Goal: Task Accomplishment & Management: Use online tool/utility

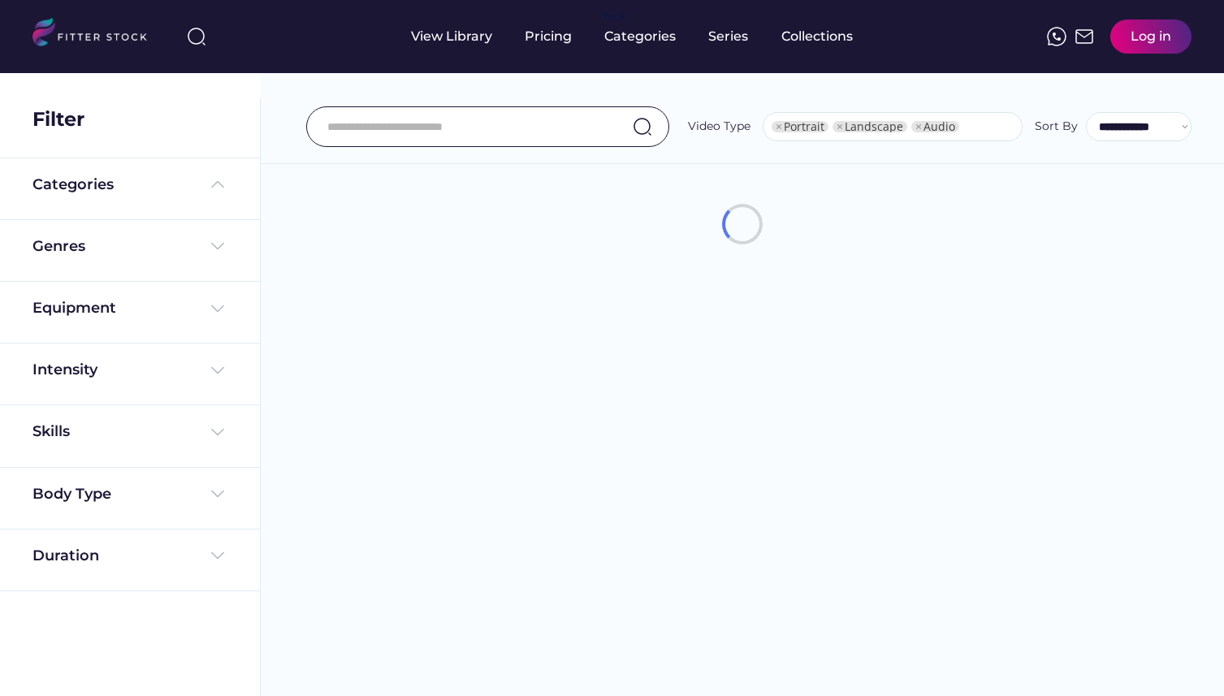
select select "**********"
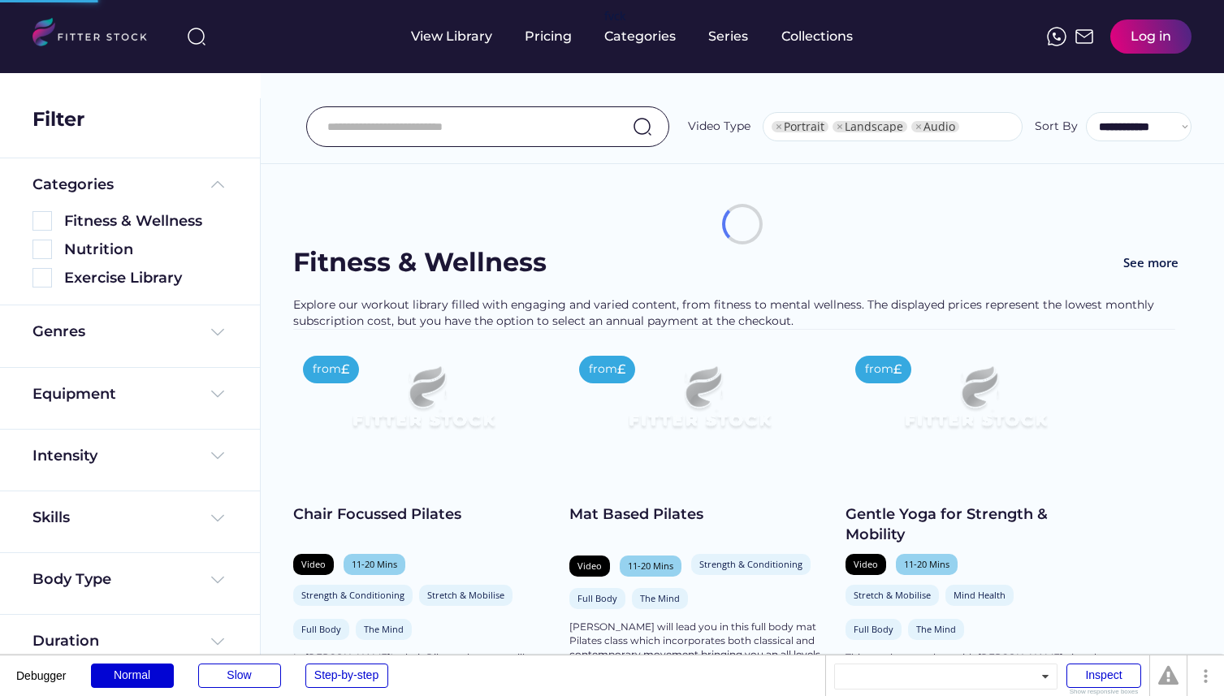
select select "**********"
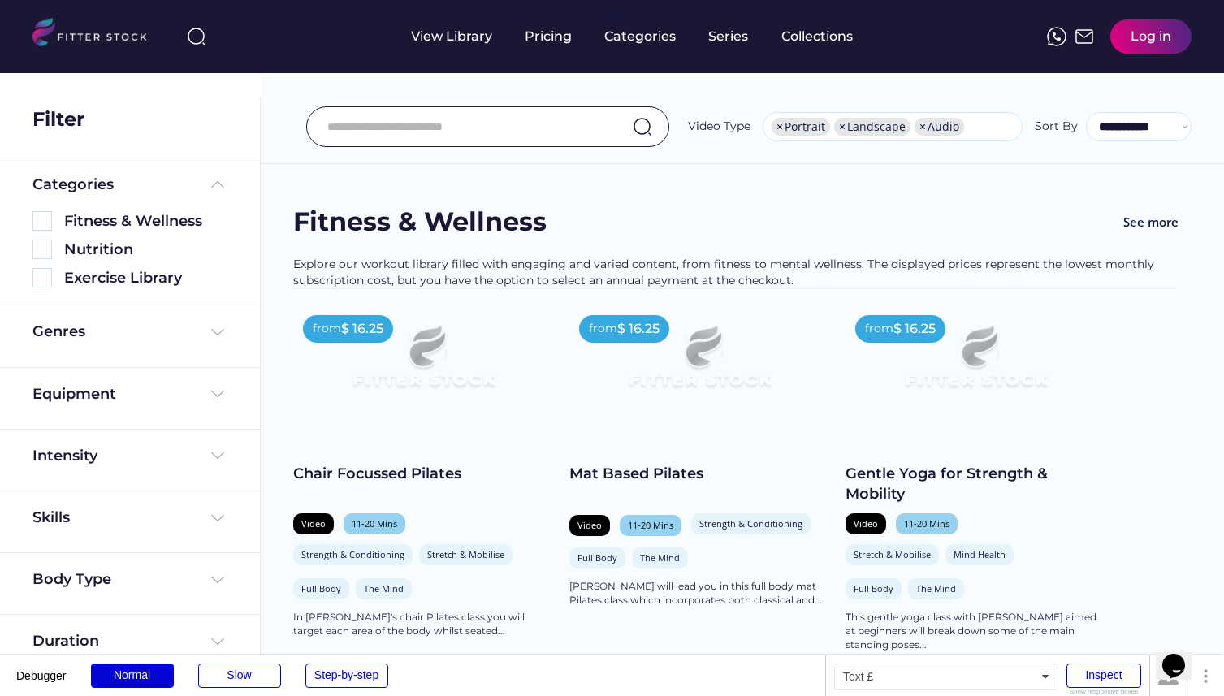
click at [1143, 40] on div "Log in" at bounding box center [1150, 37] width 41 height 18
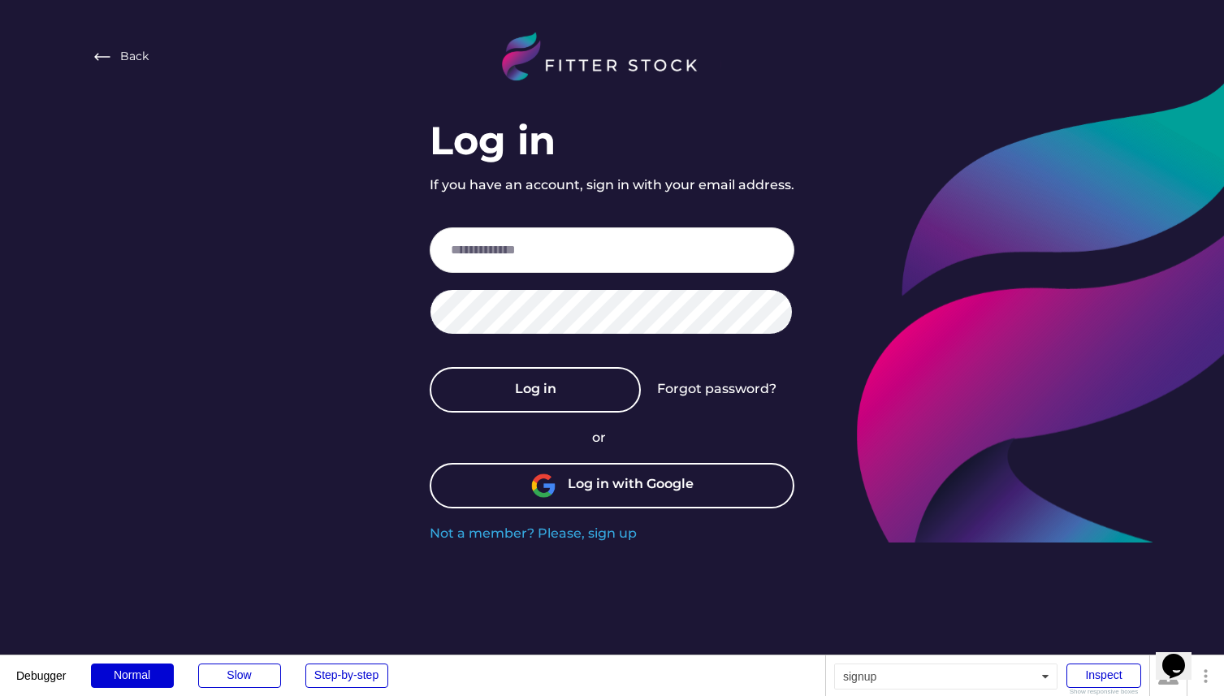
type input "**********"
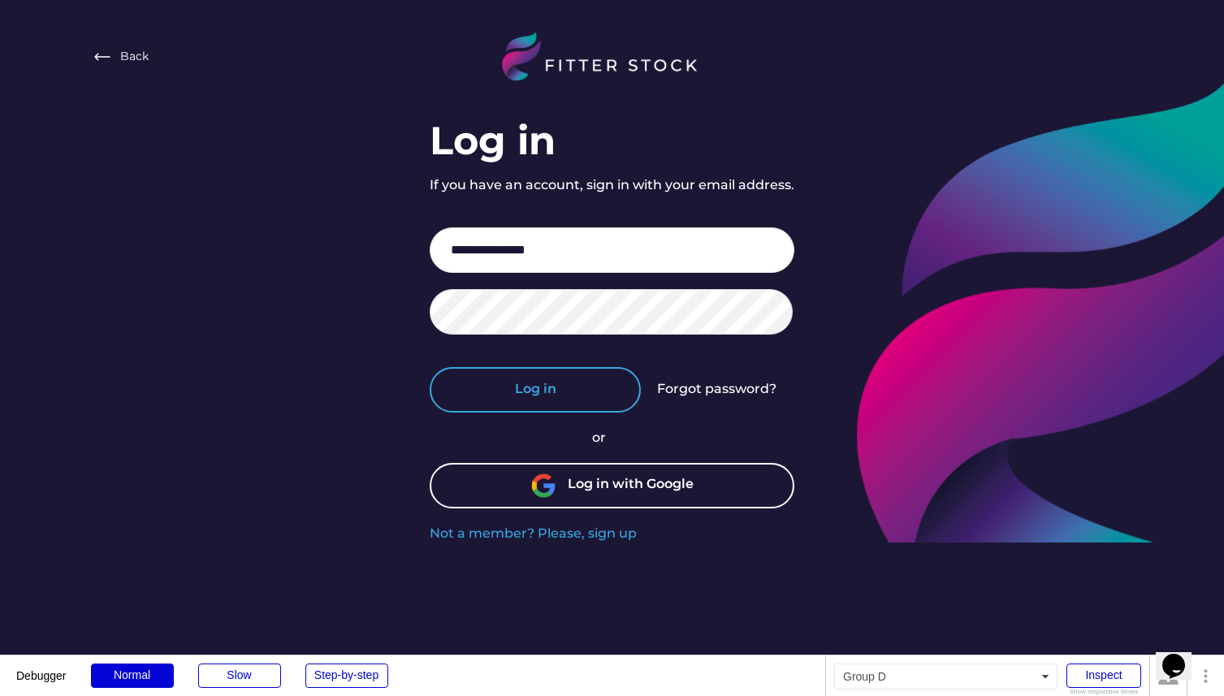
click at [559, 406] on button "Log in" at bounding box center [535, 389] width 211 height 45
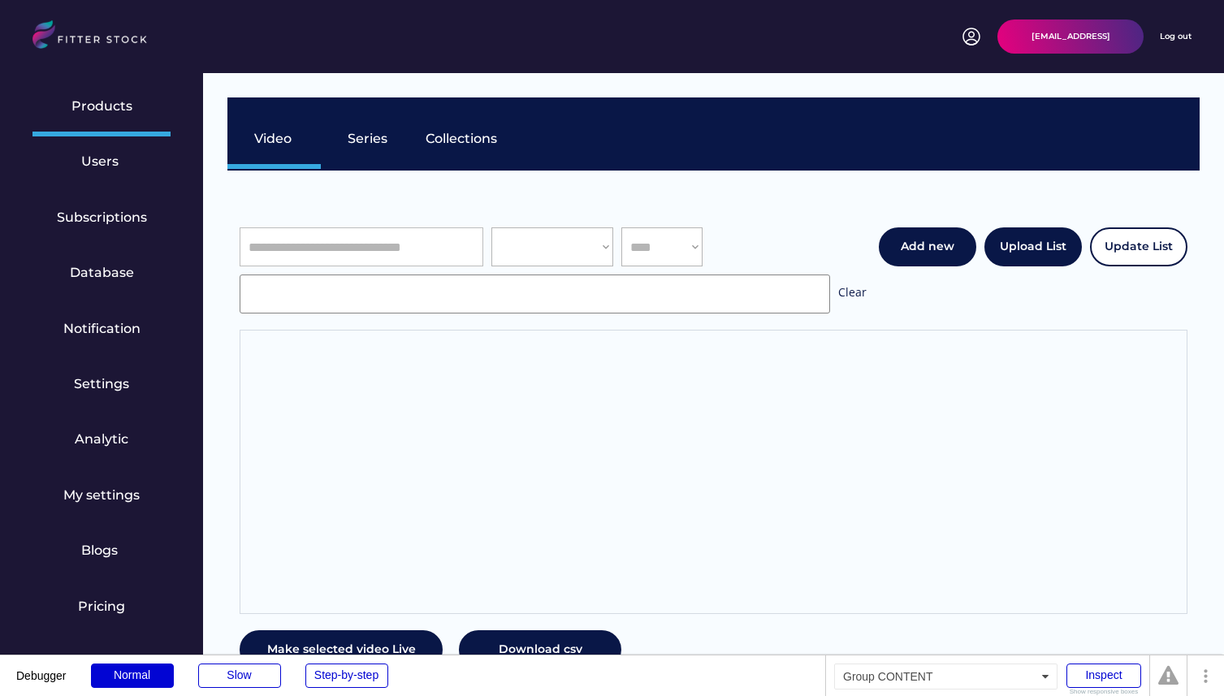
select select "**********"
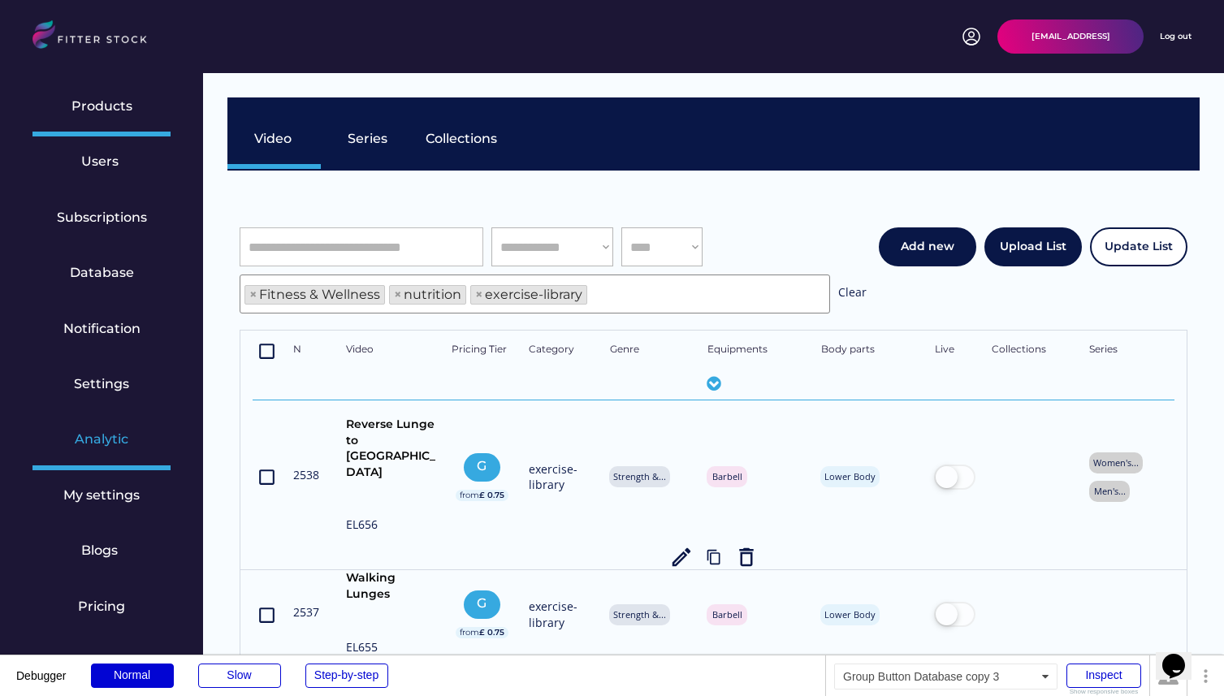
click at [110, 455] on div "Analytic" at bounding box center [101, 441] width 138 height 55
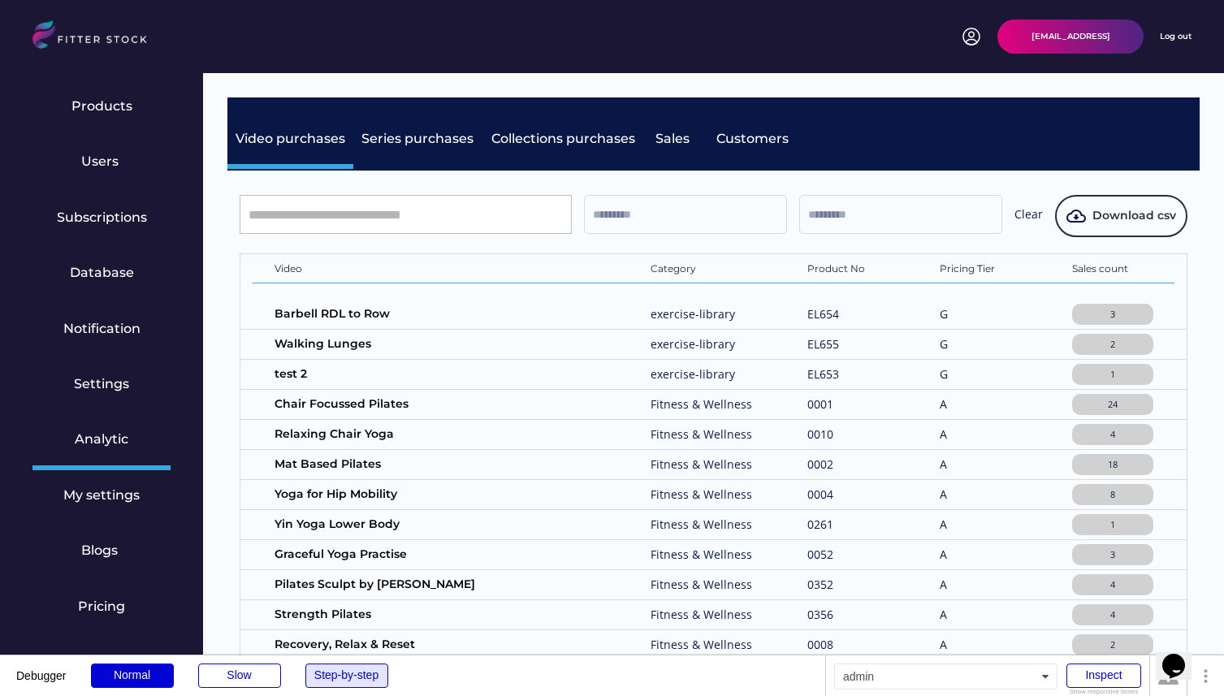
click at [361, 674] on div "Step-by-step" at bounding box center [346, 675] width 83 height 24
click at [352, 674] on div "Step-by-step" at bounding box center [346, 675] width 83 height 24
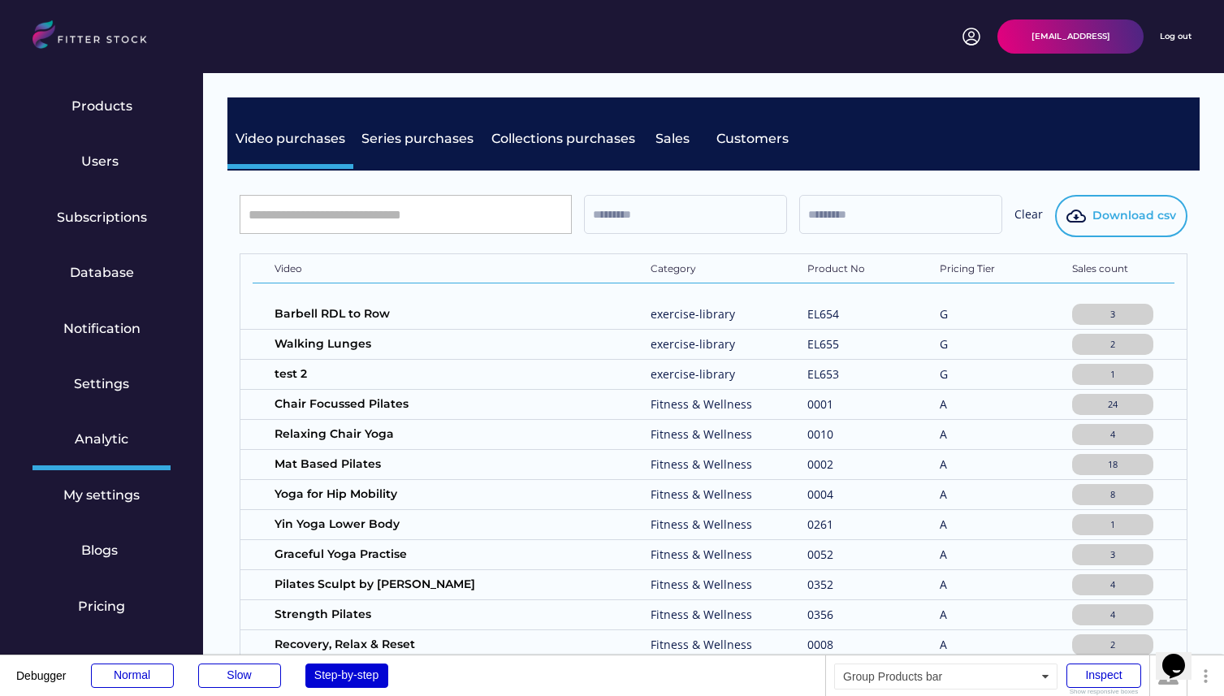
click at [1141, 215] on span "Download csv" at bounding box center [1134, 216] width 84 height 16
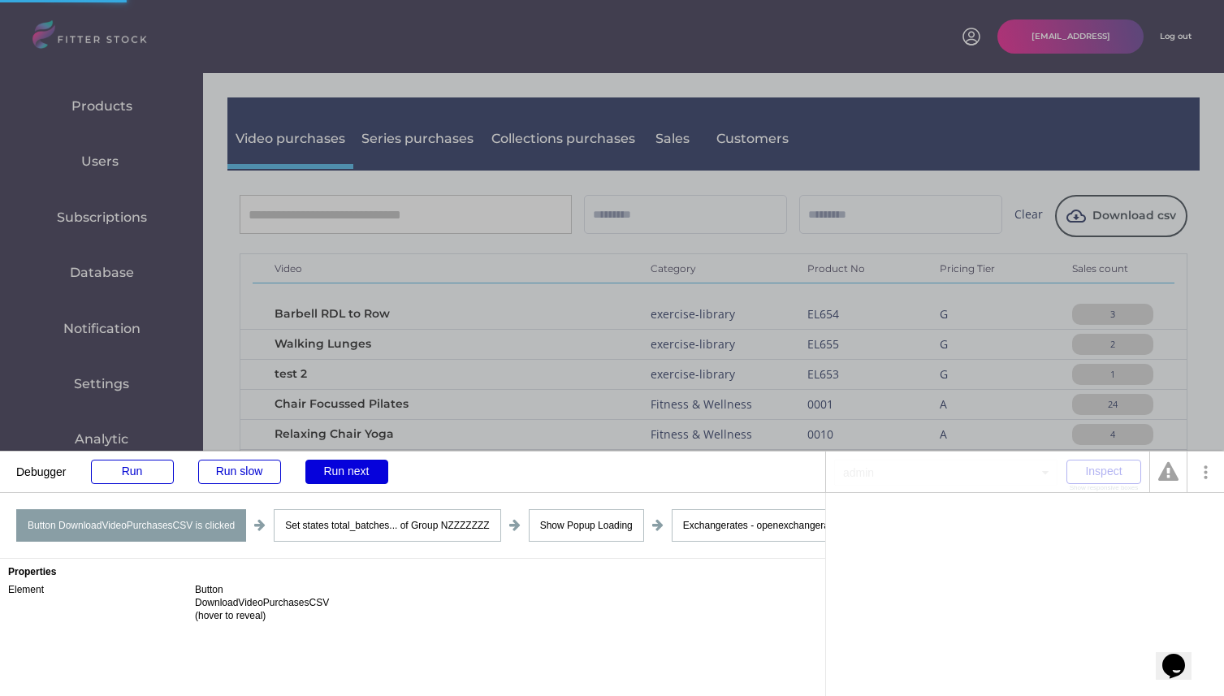
click at [348, 468] on div "Run next" at bounding box center [346, 472] width 83 height 24
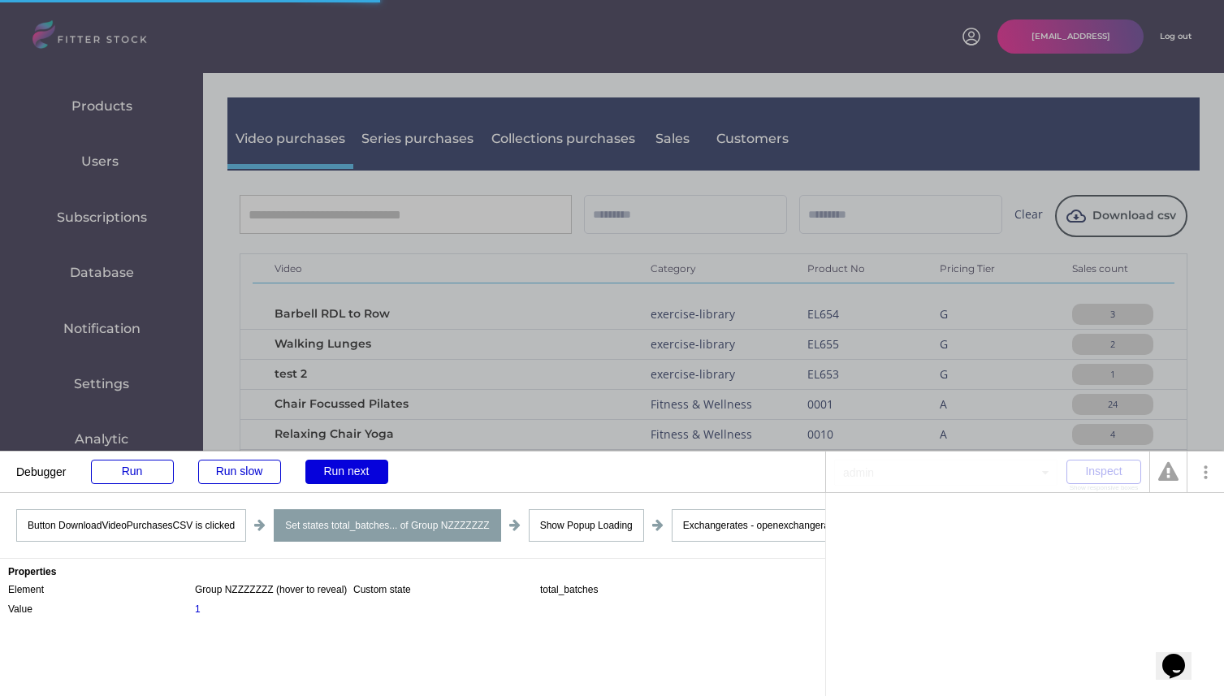
click at [335, 473] on div "Run next" at bounding box center [346, 472] width 83 height 24
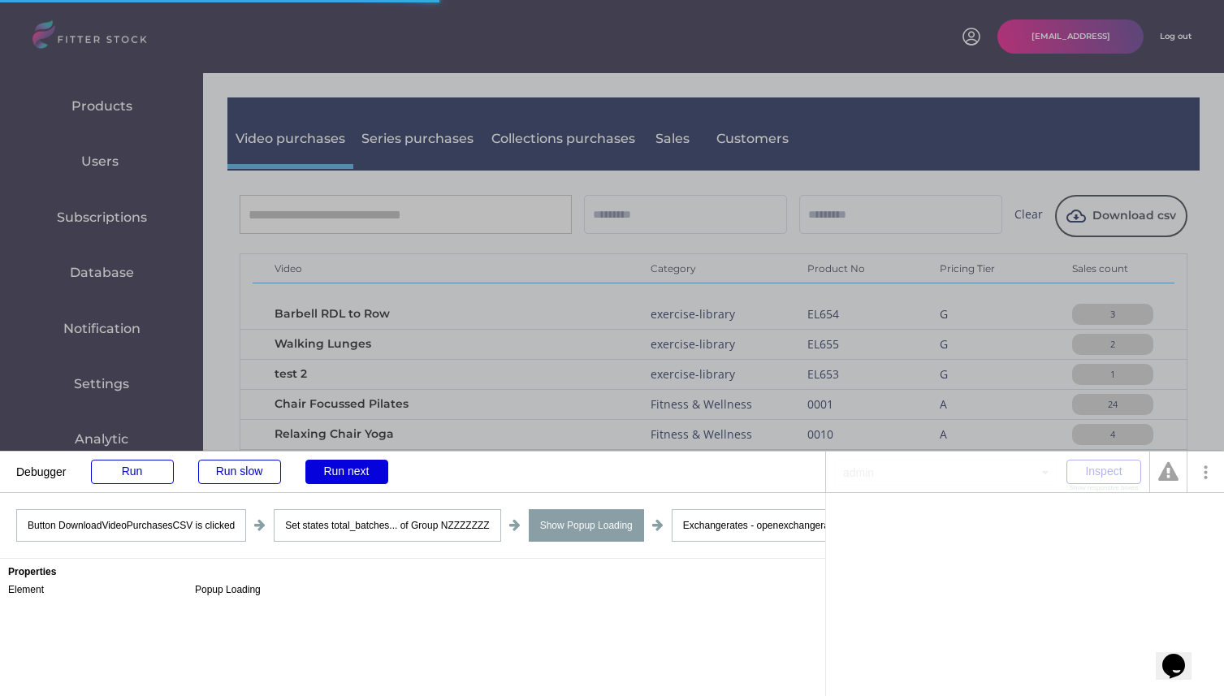
click at [335, 473] on div "Run next" at bounding box center [346, 472] width 83 height 24
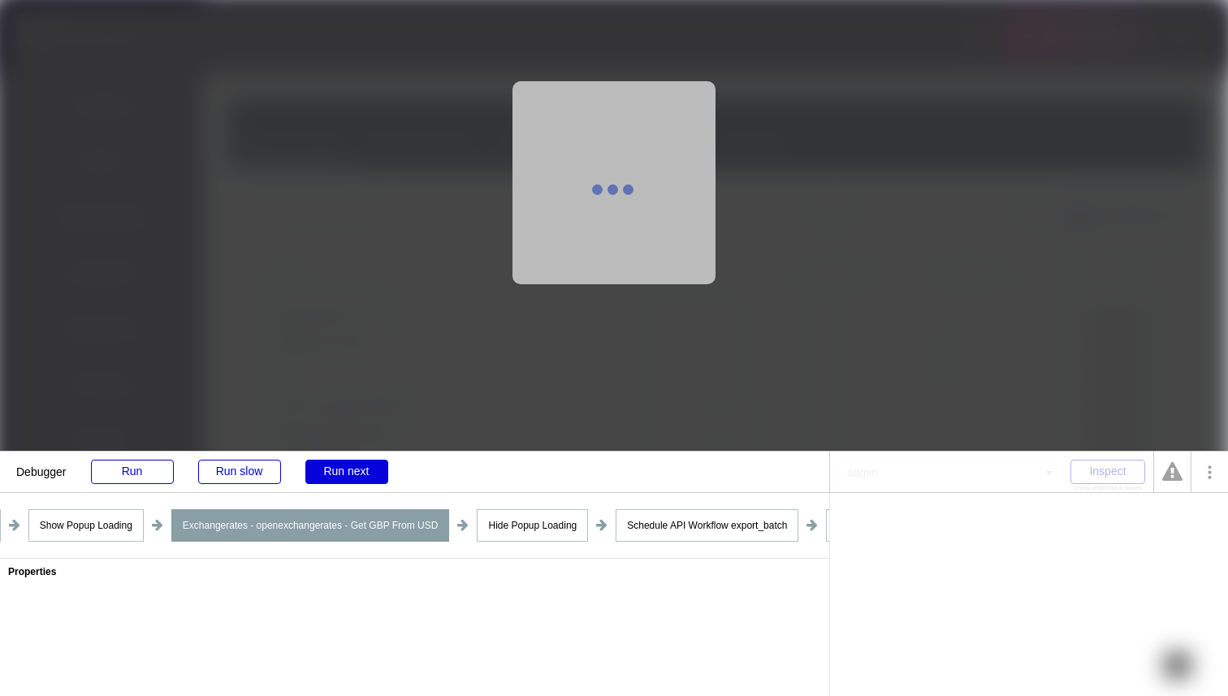
click at [335, 473] on div "Run next" at bounding box center [346, 472] width 83 height 24
click at [382, 468] on div "Run next" at bounding box center [346, 472] width 83 height 24
click at [340, 469] on div "Run next" at bounding box center [346, 472] width 83 height 24
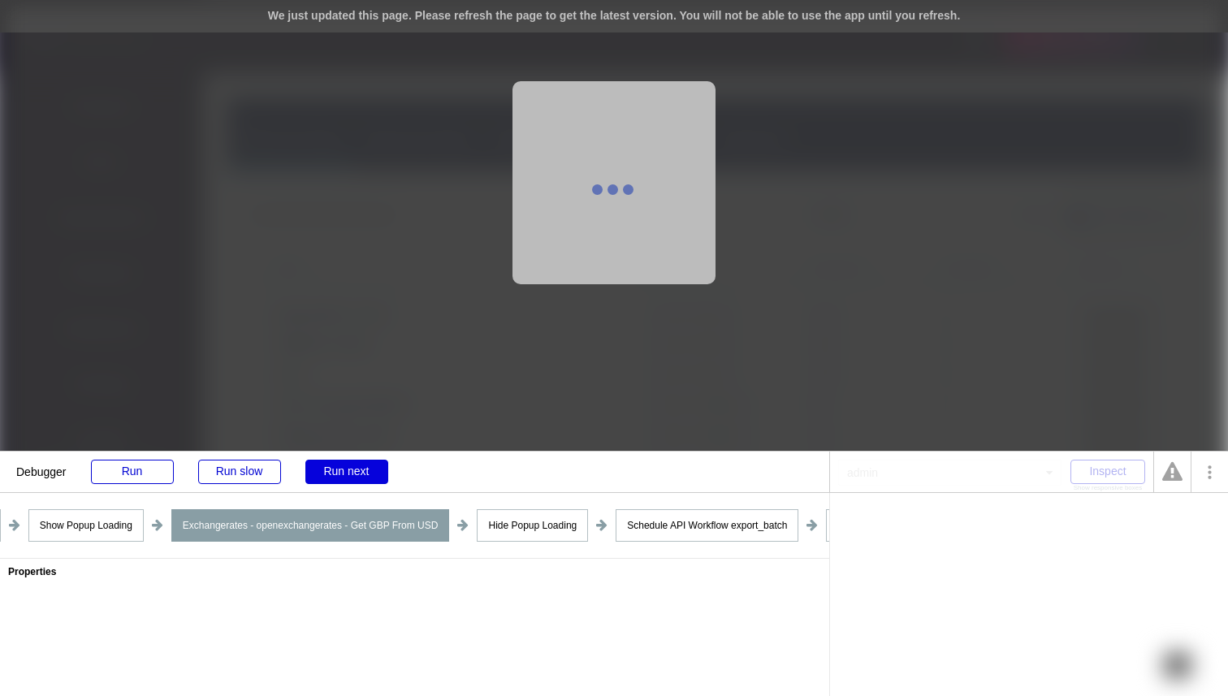
click at [344, 460] on div "Run next" at bounding box center [346, 472] width 83 height 24
click at [344, 475] on div "Run next" at bounding box center [346, 472] width 83 height 24
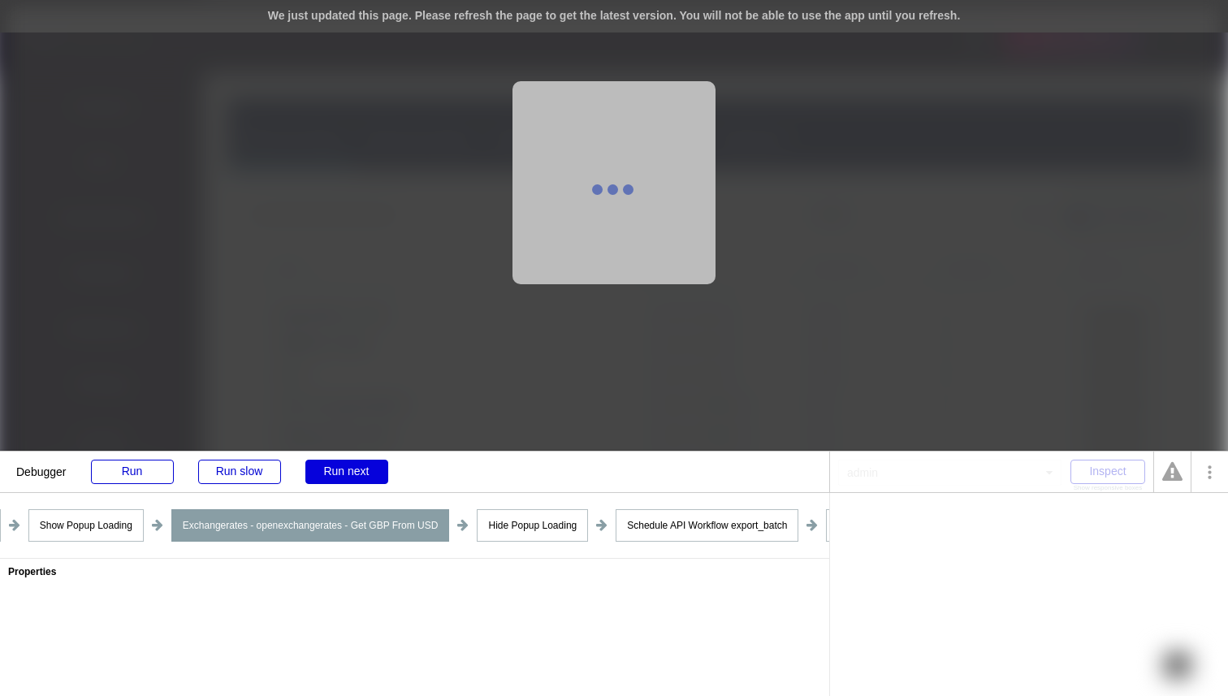
click at [344, 475] on div "Run next" at bounding box center [346, 472] width 83 height 24
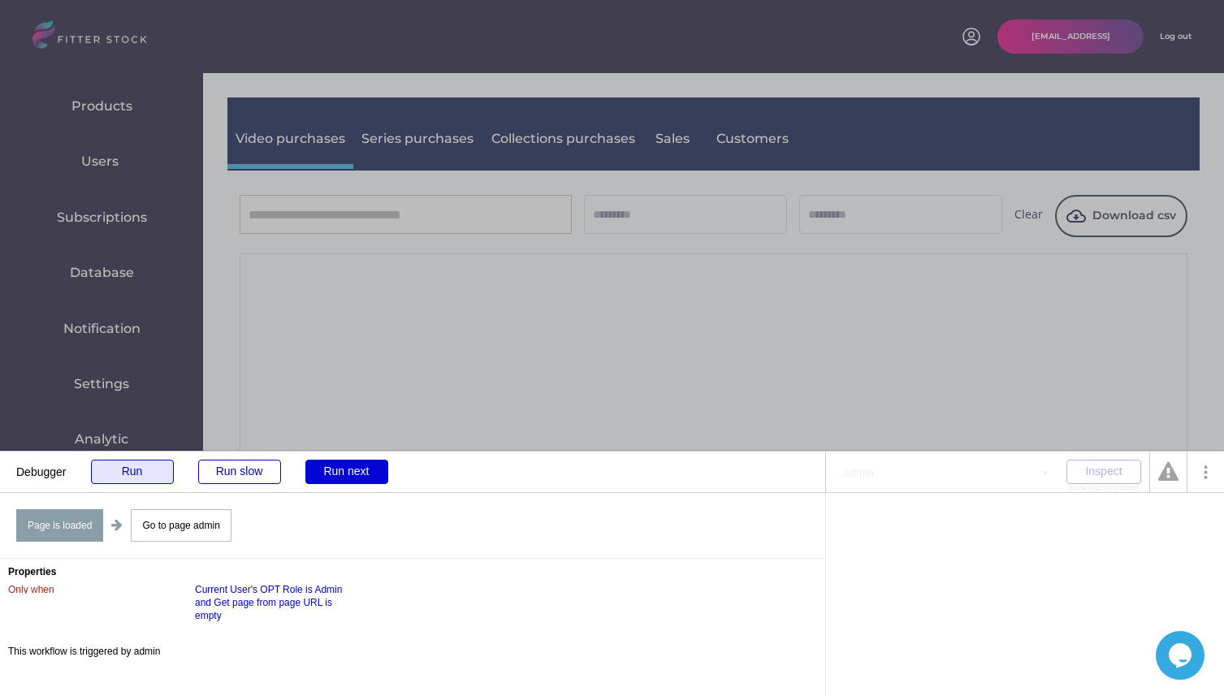
click at [151, 472] on div "Run" at bounding box center [132, 472] width 83 height 24
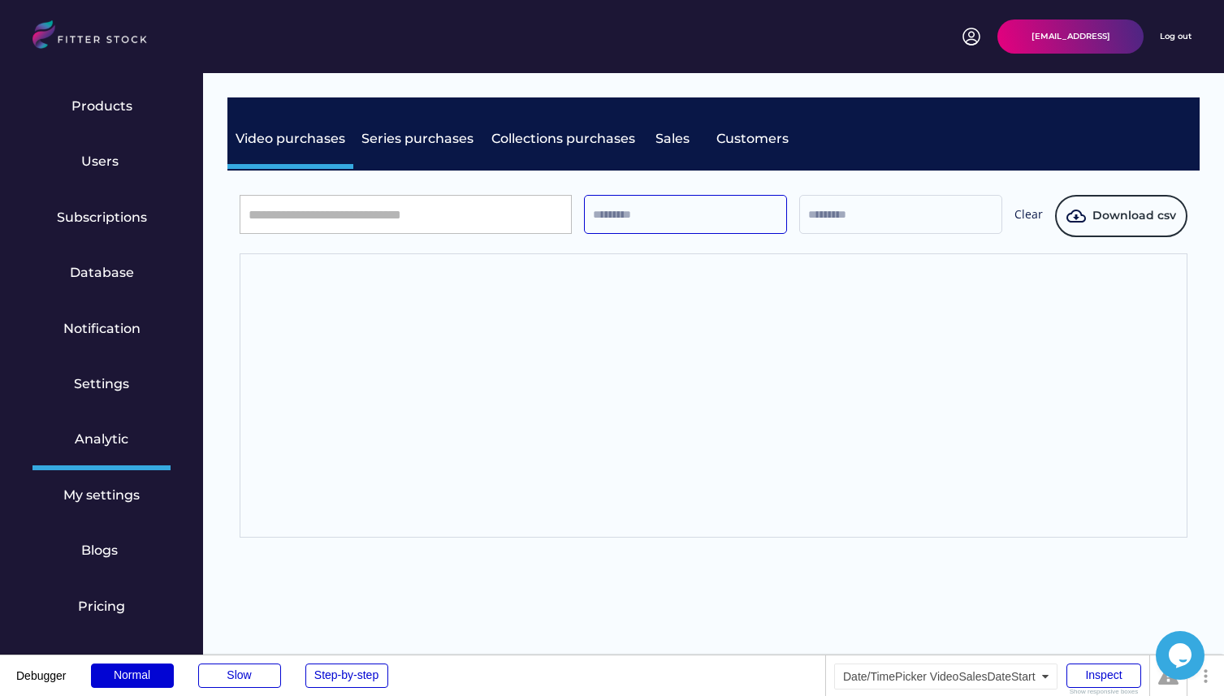
click at [668, 205] on input "text" at bounding box center [685, 214] width 203 height 39
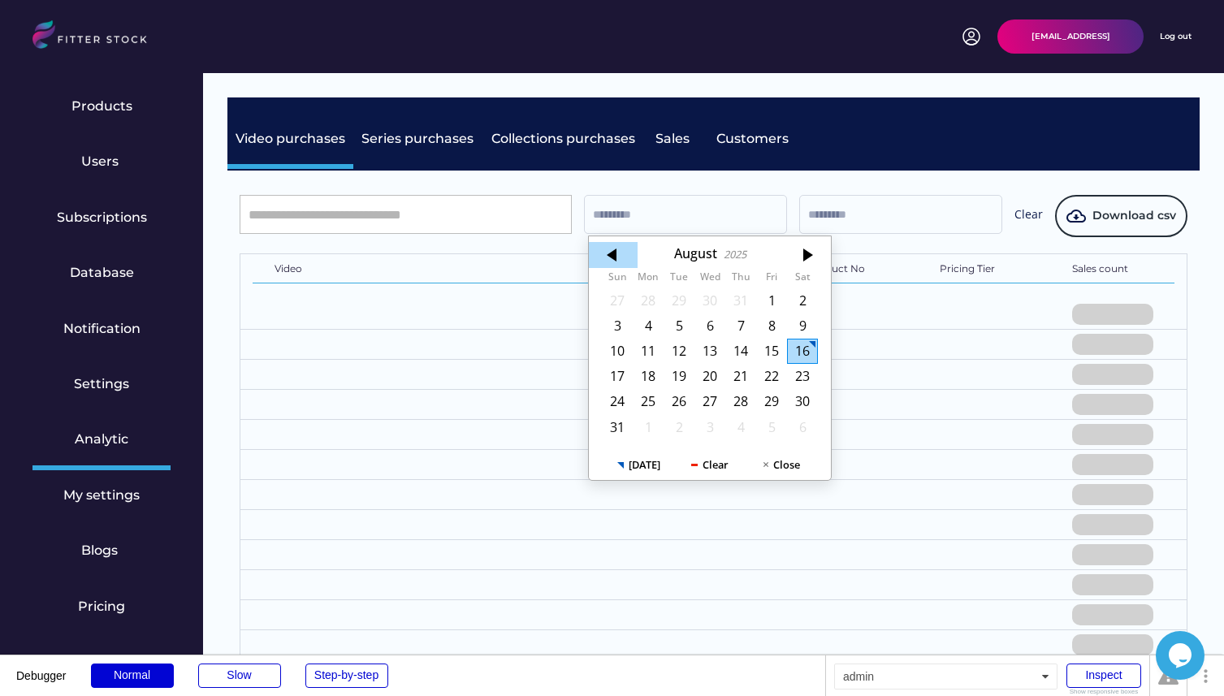
click at [620, 255] on div at bounding box center [613, 255] width 49 height 26
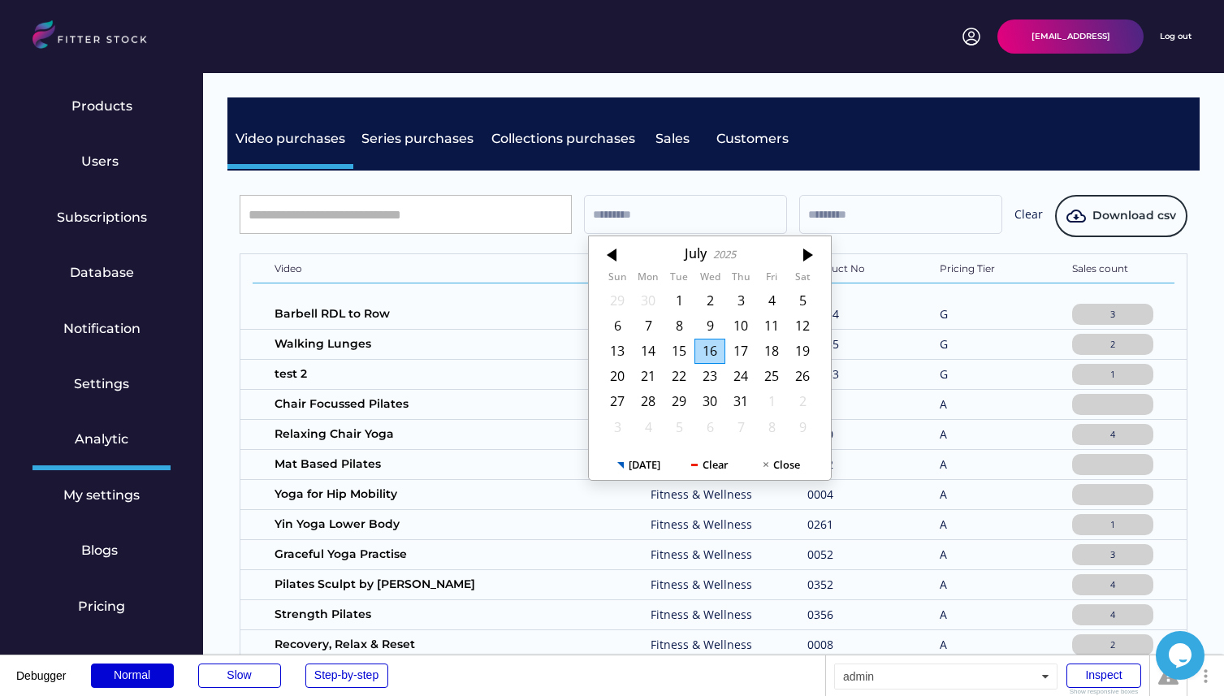
click at [620, 255] on div at bounding box center [613, 255] width 49 height 26
click at [620, 291] on div "1" at bounding box center [617, 300] width 31 height 25
type input "*********"
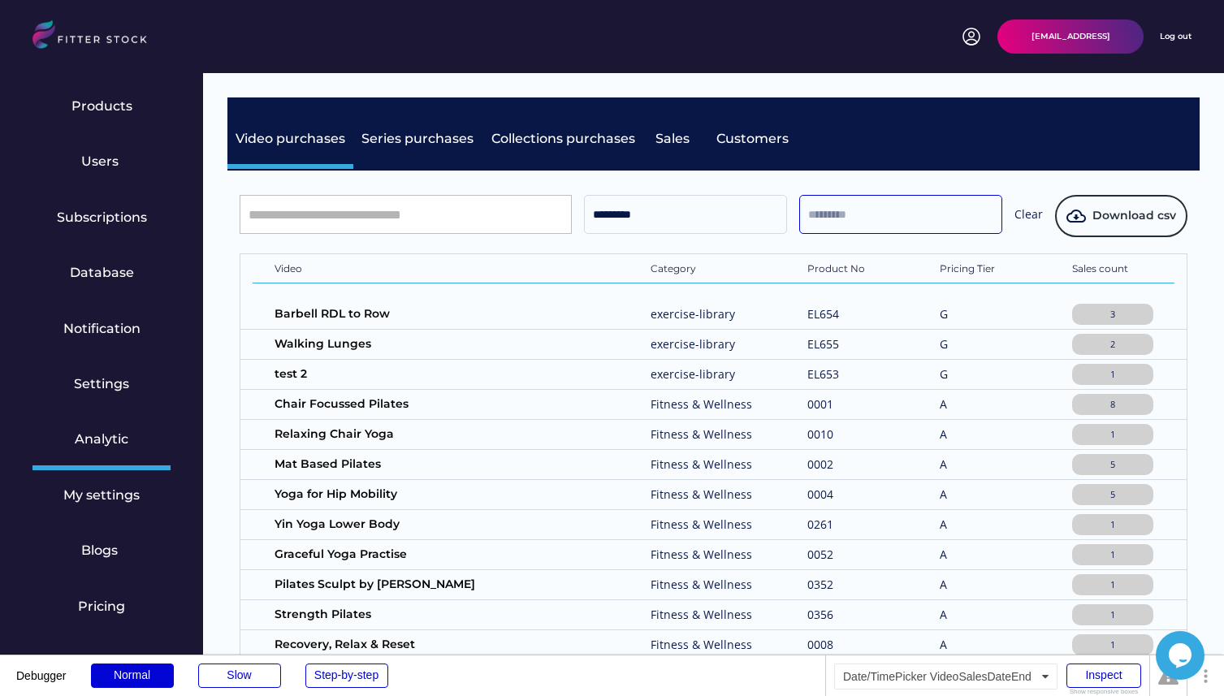
click at [872, 219] on input "text" at bounding box center [900, 214] width 203 height 39
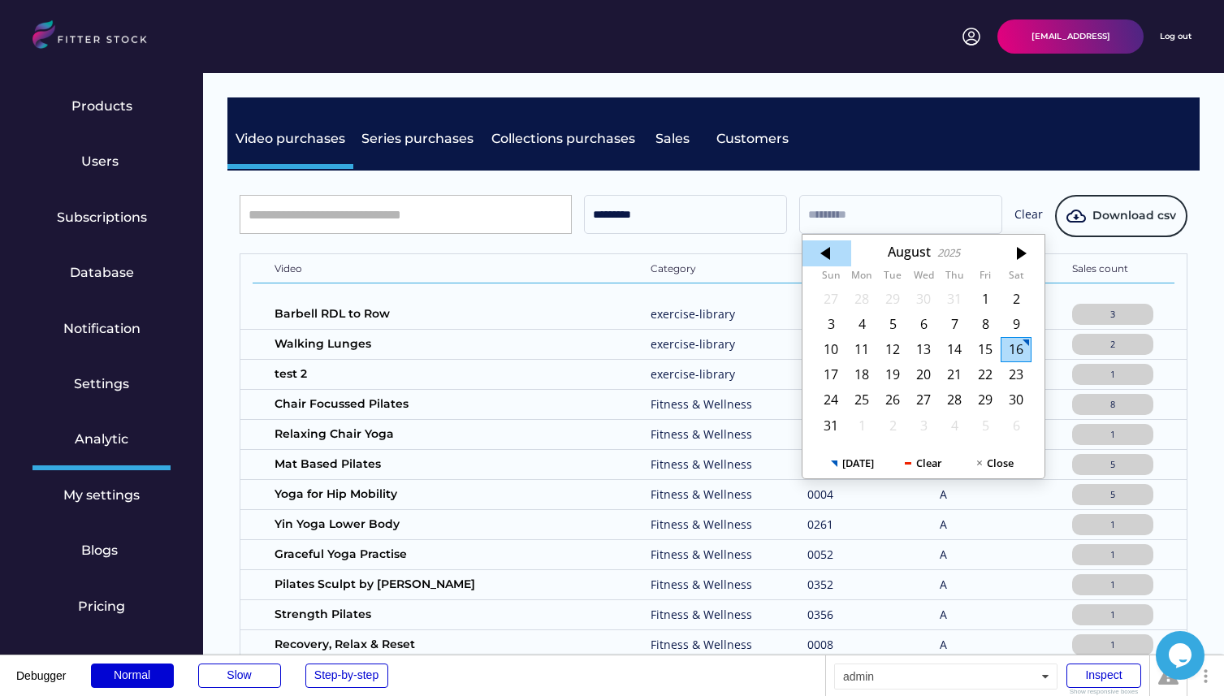
click at [840, 250] on div at bounding box center [826, 253] width 49 height 26
click at [859, 401] on div "30" at bounding box center [861, 399] width 31 height 25
type input "*********"
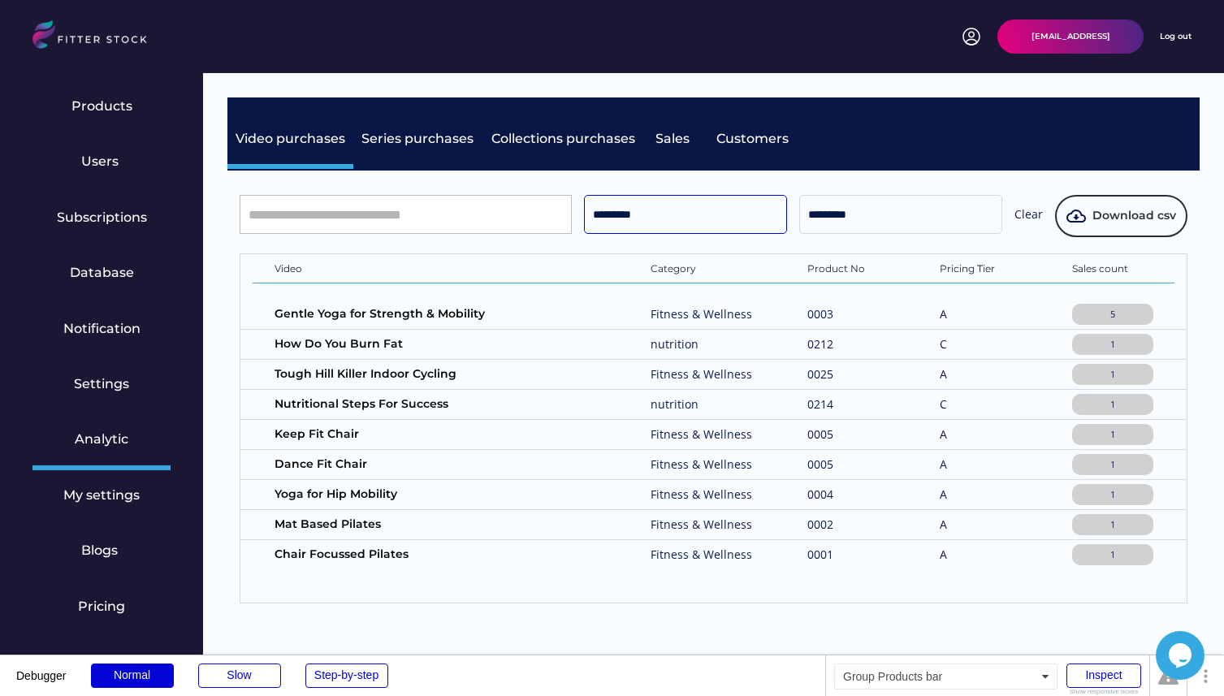
click at [706, 218] on input "*********" at bounding box center [685, 214] width 203 height 39
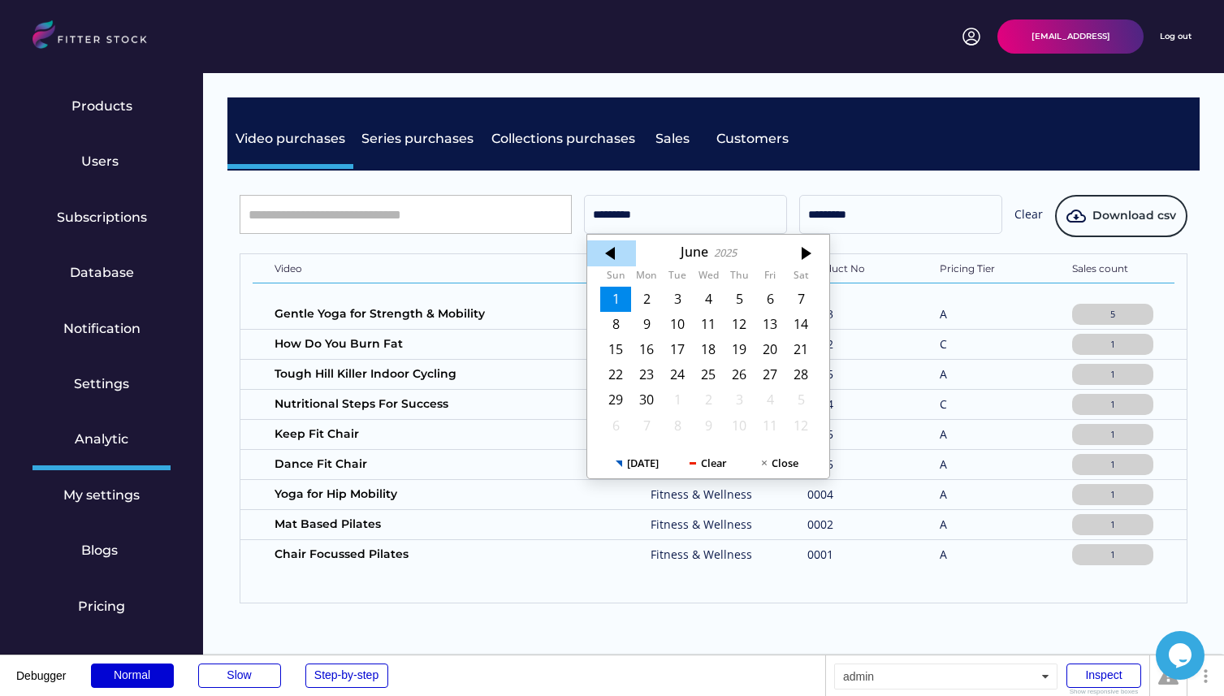
click at [619, 247] on div at bounding box center [611, 253] width 49 height 26
click at [744, 298] on div "1" at bounding box center [738, 299] width 31 height 25
type input "*********"
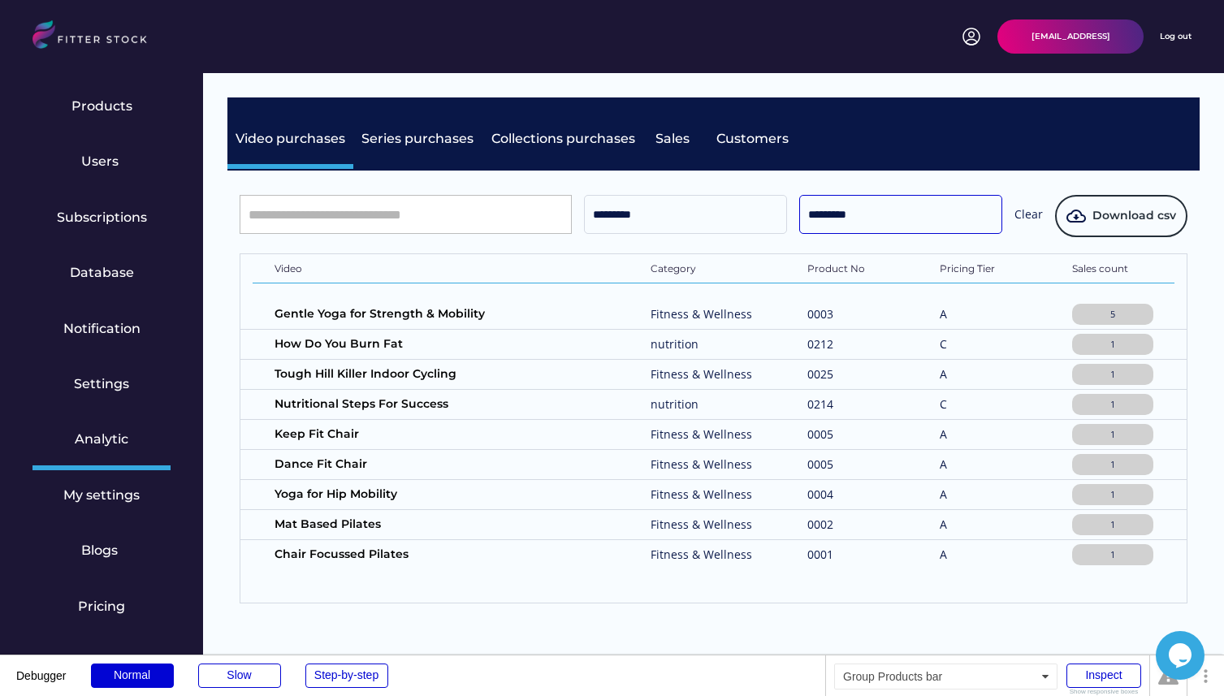
click at [861, 224] on input "*********" at bounding box center [900, 214] width 203 height 39
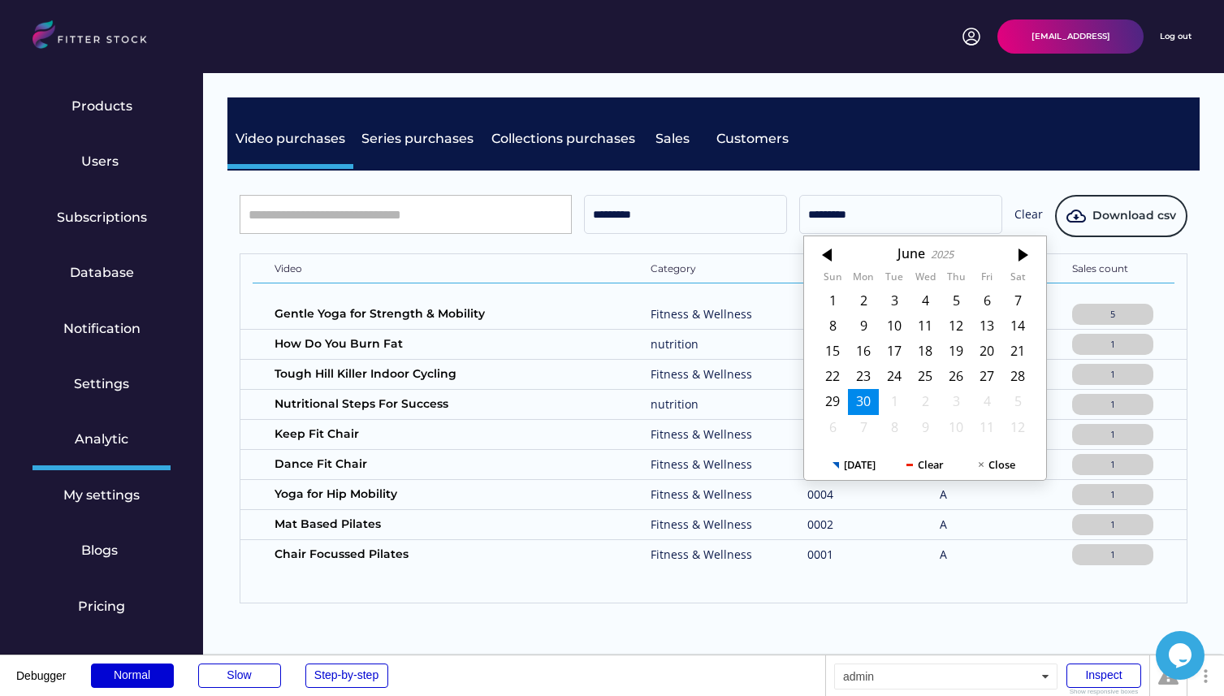
click at [870, 403] on div "30" at bounding box center [863, 401] width 31 height 25
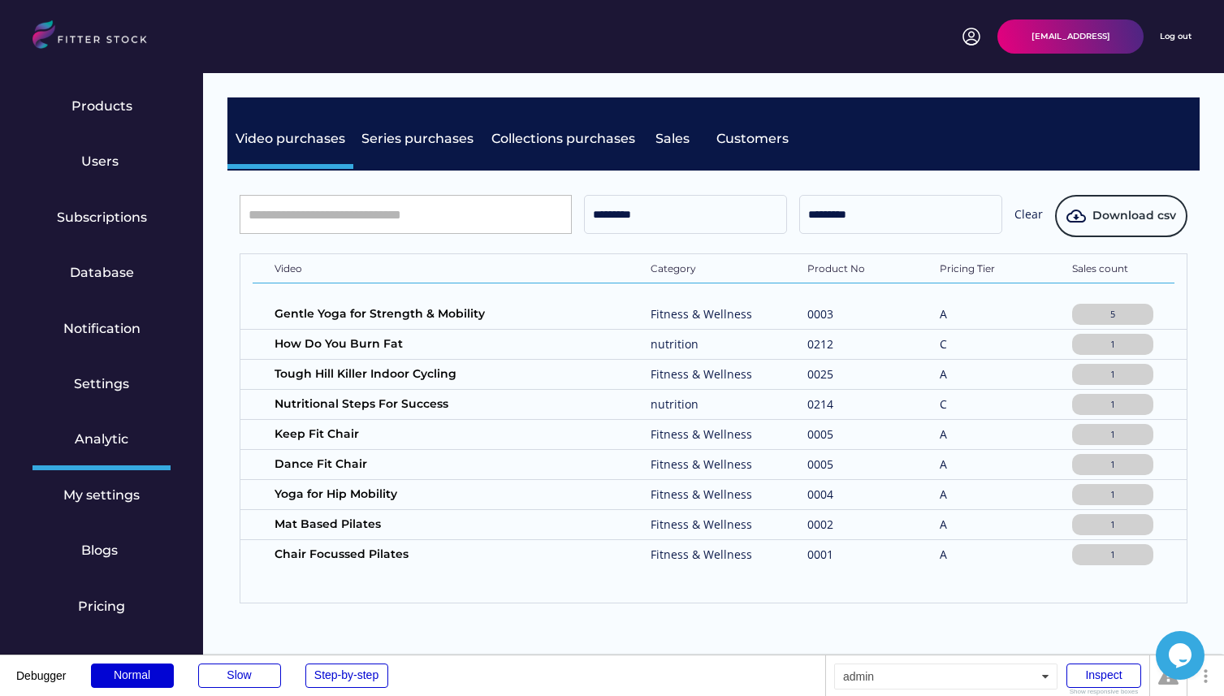
click at [1014, 187] on div "********* ********* Clear Download csv Video Category Product No Pricing Tier S…" at bounding box center [713, 399] width 972 height 457
click at [1108, 225] on button "Download csv" at bounding box center [1121, 216] width 132 height 42
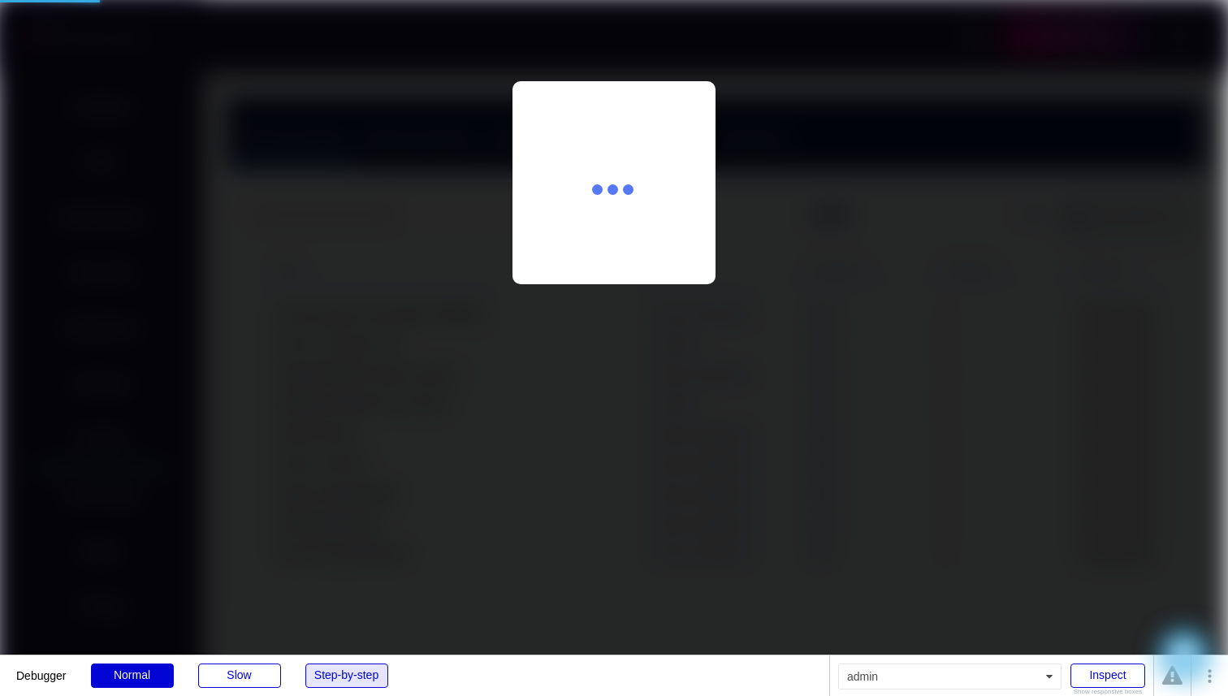
click at [325, 676] on div "Step-by-step" at bounding box center [346, 675] width 83 height 24
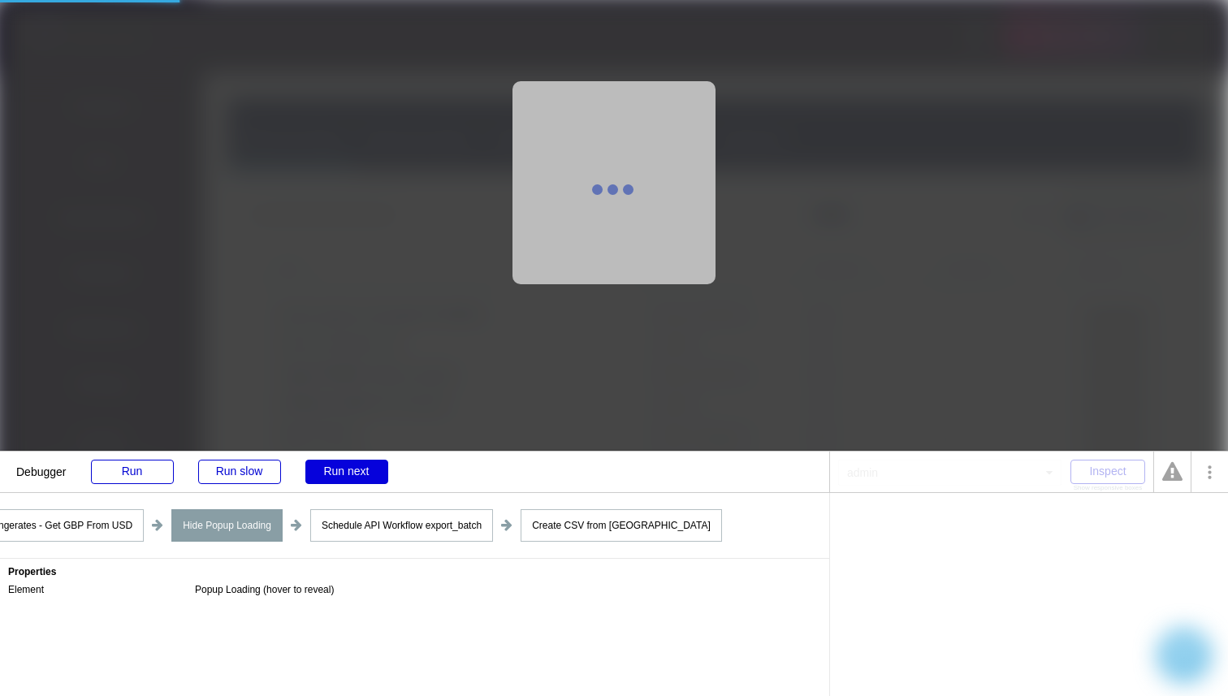
click at [346, 466] on div "Run next" at bounding box center [346, 472] width 83 height 24
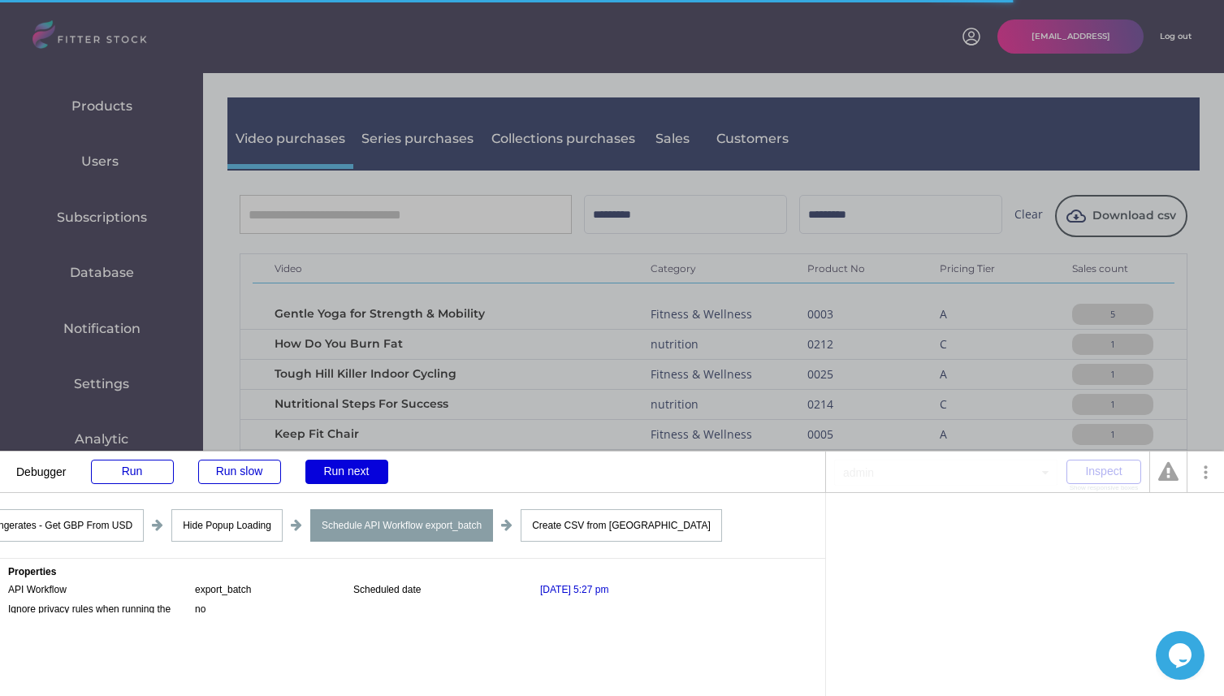
click at [362, 472] on div "Run next" at bounding box center [346, 472] width 83 height 24
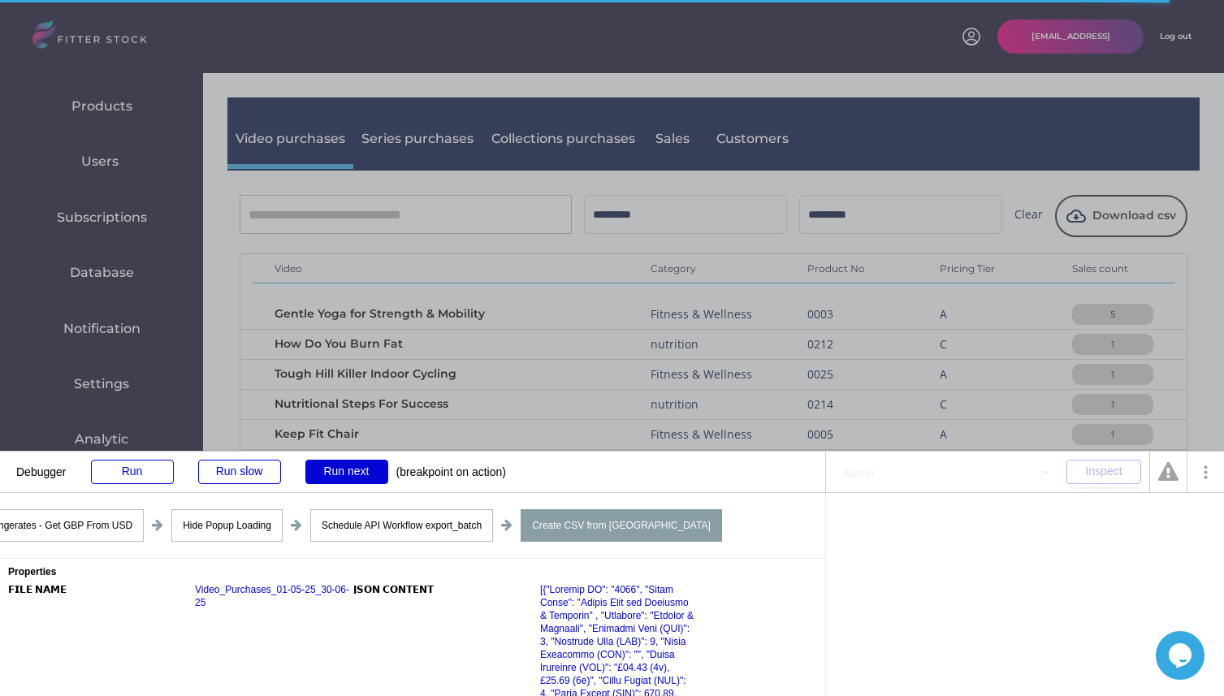
click at [376, 525] on div "Schedule API Workflow export_batch" at bounding box center [401, 525] width 183 height 32
click at [343, 462] on div "Run next" at bounding box center [346, 472] width 83 height 24
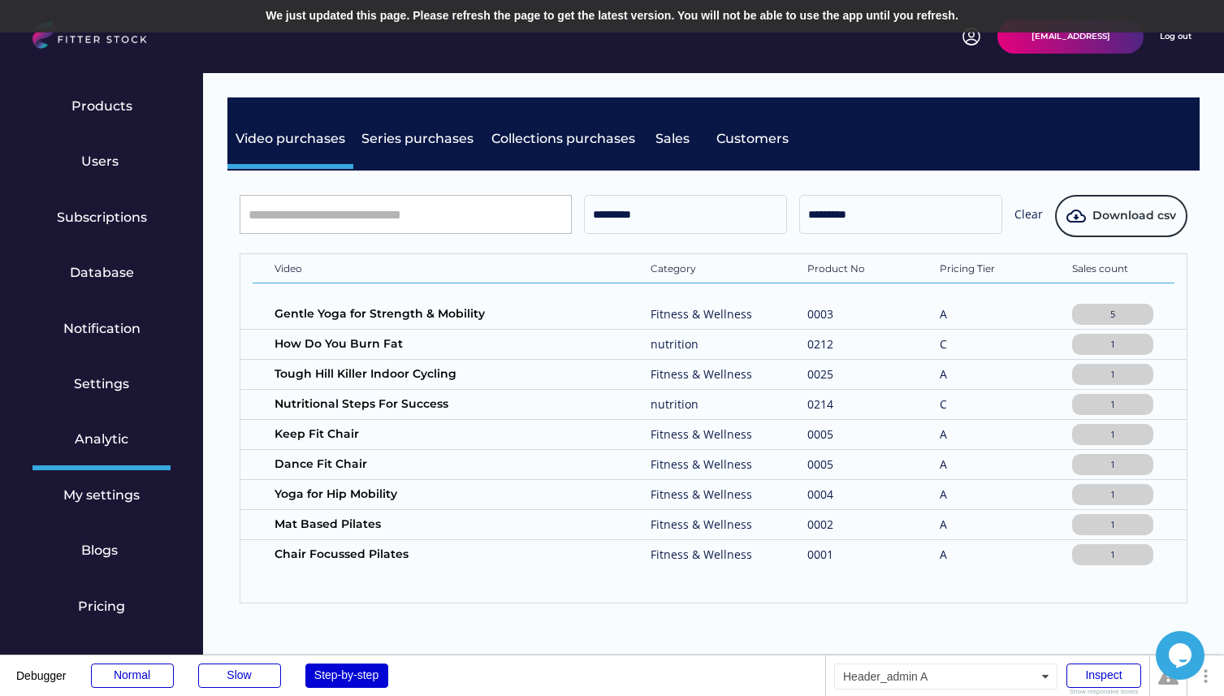
click at [662, 1] on div "We just updated this page. Please refresh the page to get the latest version. Y…" at bounding box center [612, 16] width 1224 height 32
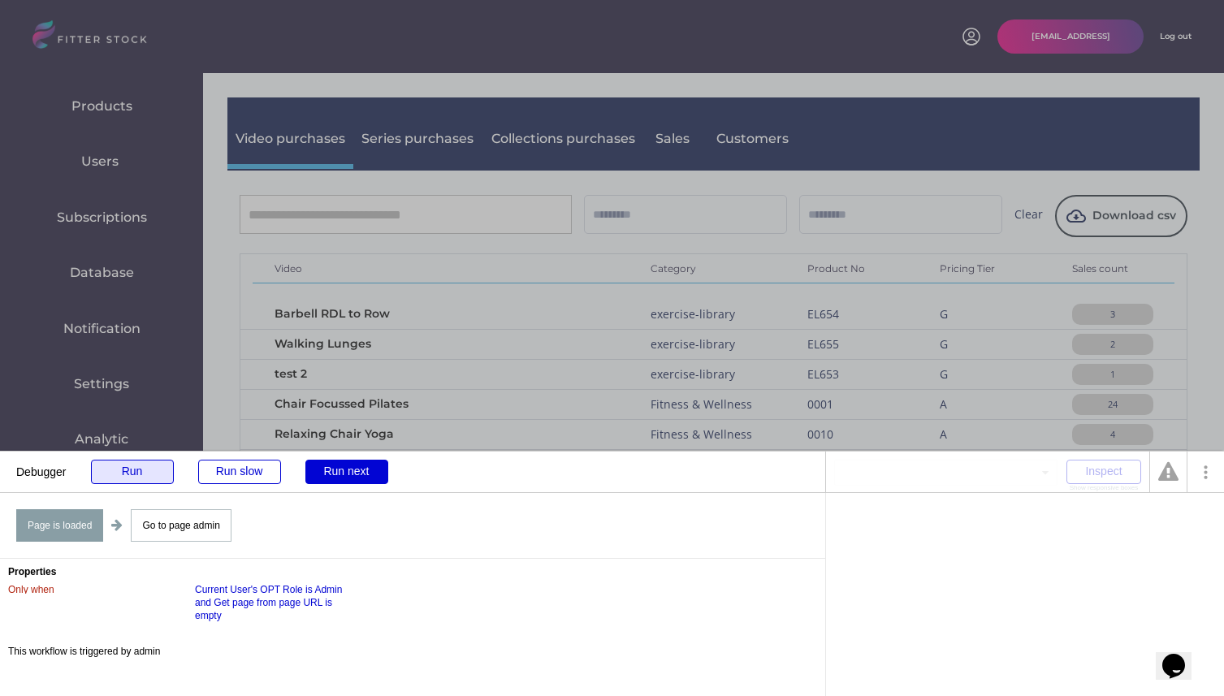
click at [152, 477] on div "Run" at bounding box center [132, 472] width 83 height 24
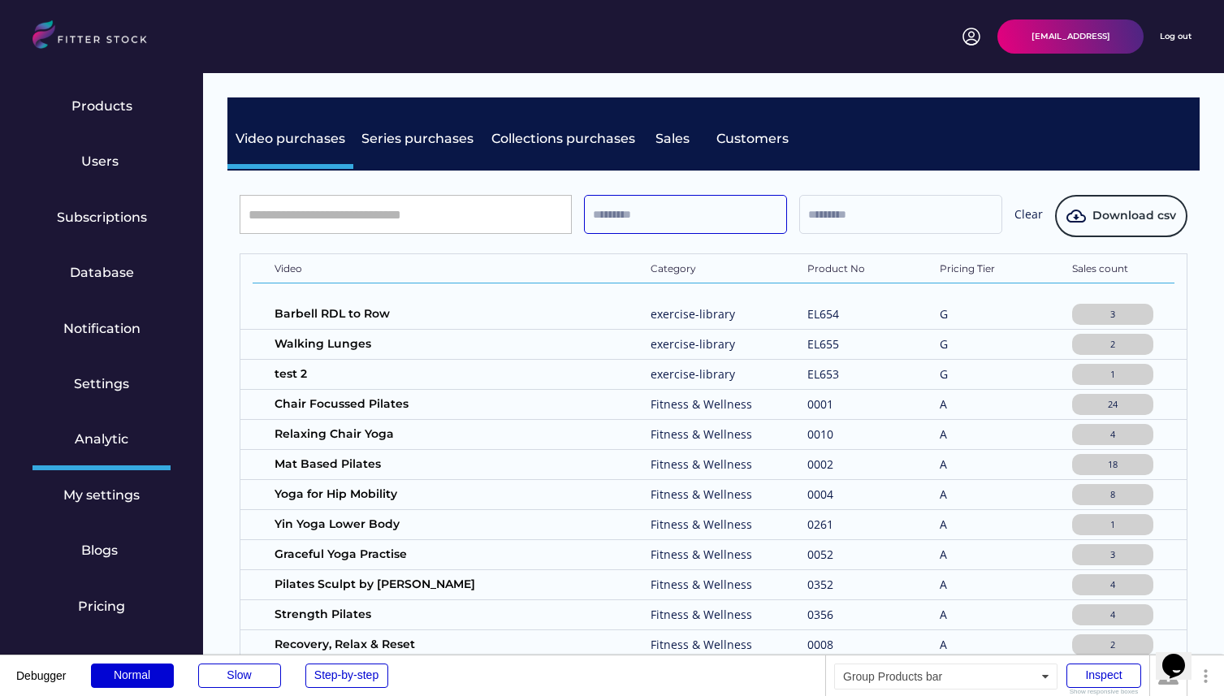
click at [650, 210] on input "text" at bounding box center [685, 214] width 203 height 39
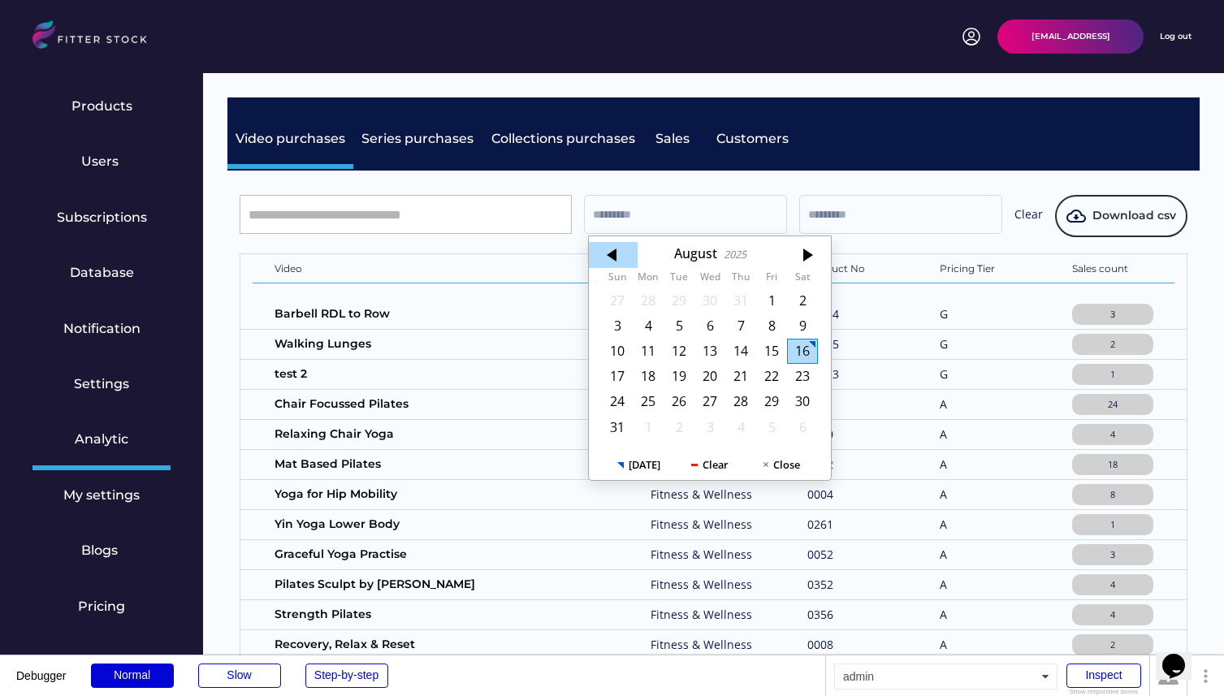
click at [617, 254] on div at bounding box center [613, 255] width 49 height 26
click at [683, 309] on div "1" at bounding box center [678, 299] width 31 height 25
type input "*********"
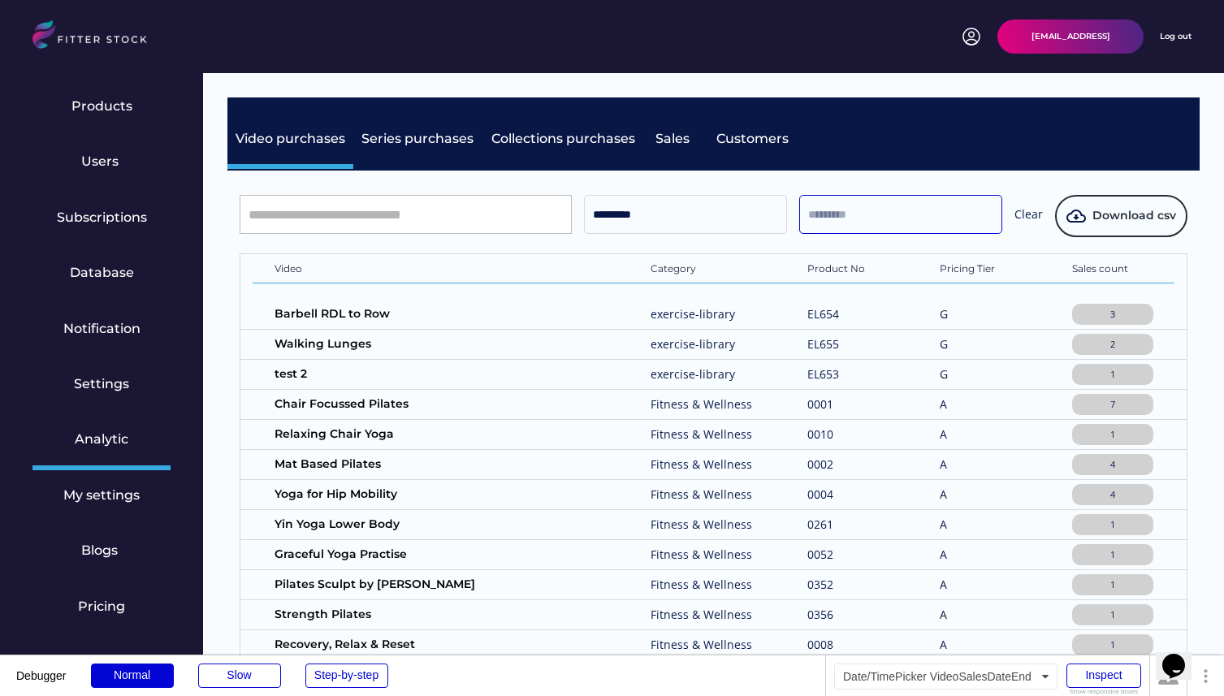
click at [861, 225] on input "text" at bounding box center [900, 214] width 203 height 39
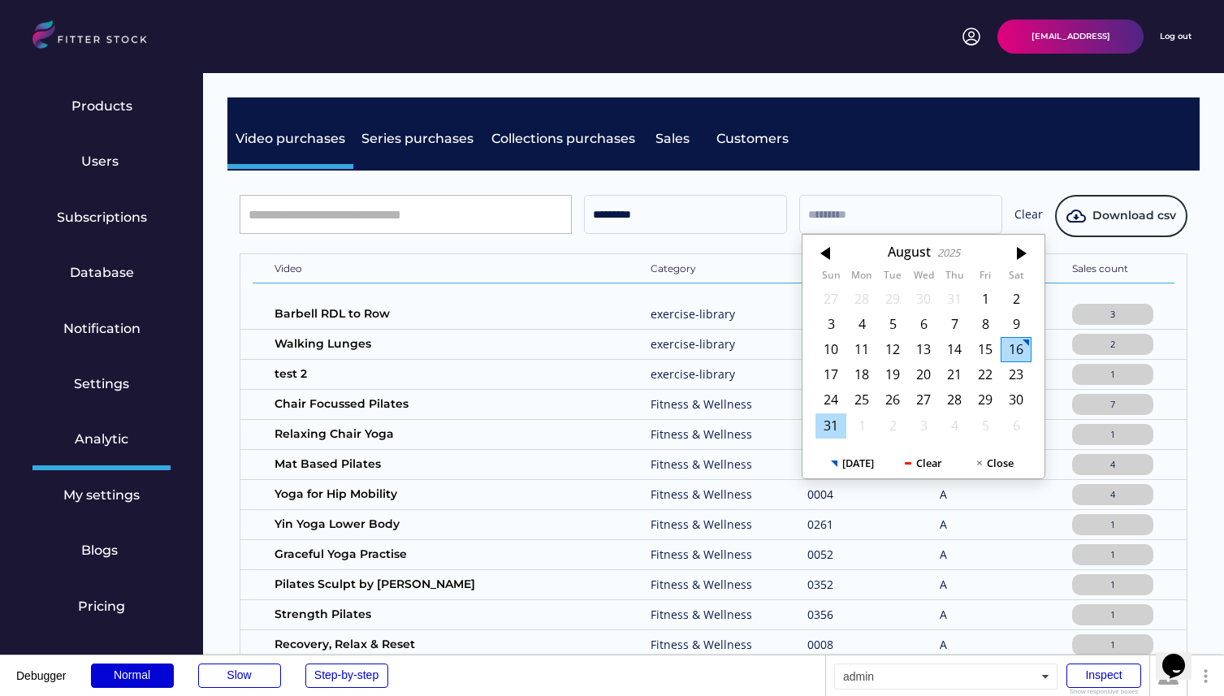
click at [830, 432] on div "31" at bounding box center [830, 425] width 31 height 25
type input "*********"
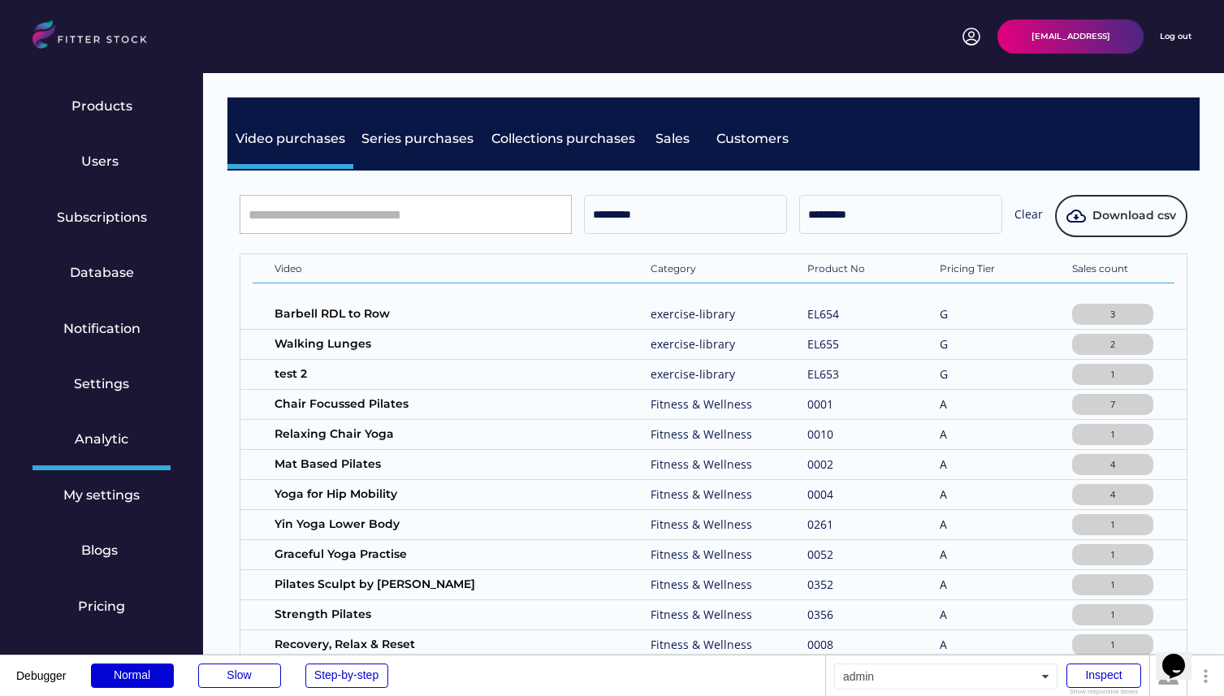
click at [1139, 220] on span "Download csv" at bounding box center [1134, 216] width 84 height 16
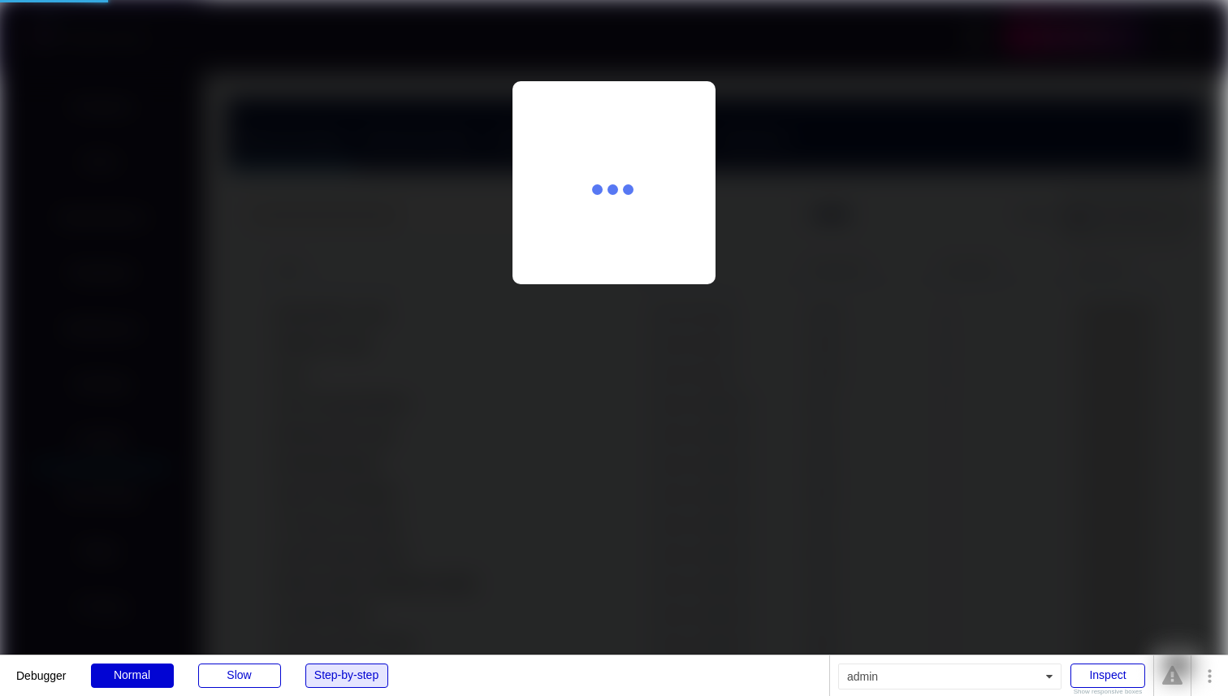
click at [343, 674] on div "Step-by-step" at bounding box center [346, 675] width 83 height 24
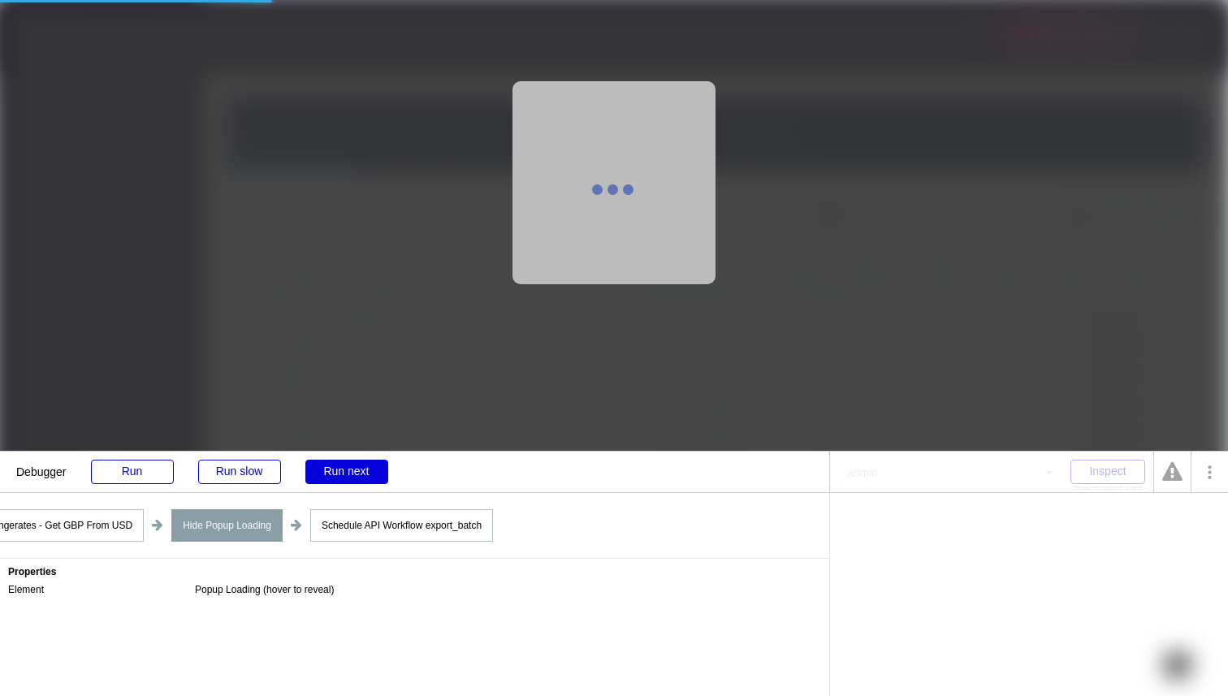
click at [356, 469] on div "Run next" at bounding box center [346, 472] width 83 height 24
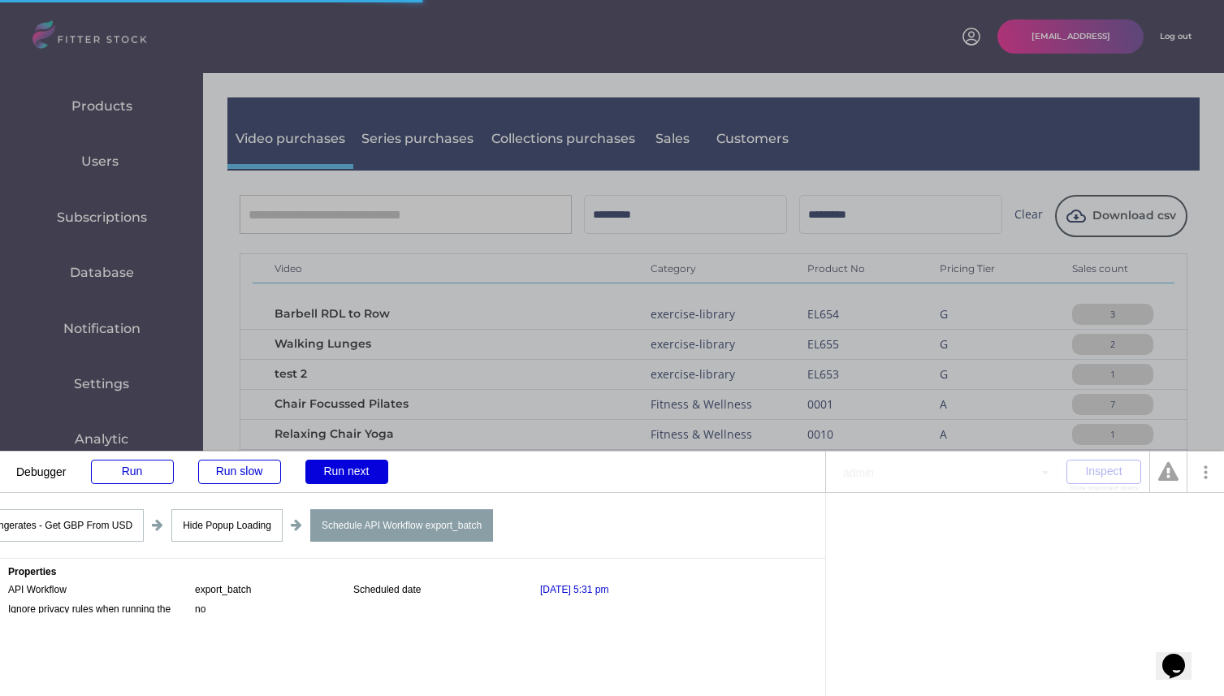
click at [356, 469] on div "Run next" at bounding box center [346, 472] width 83 height 24
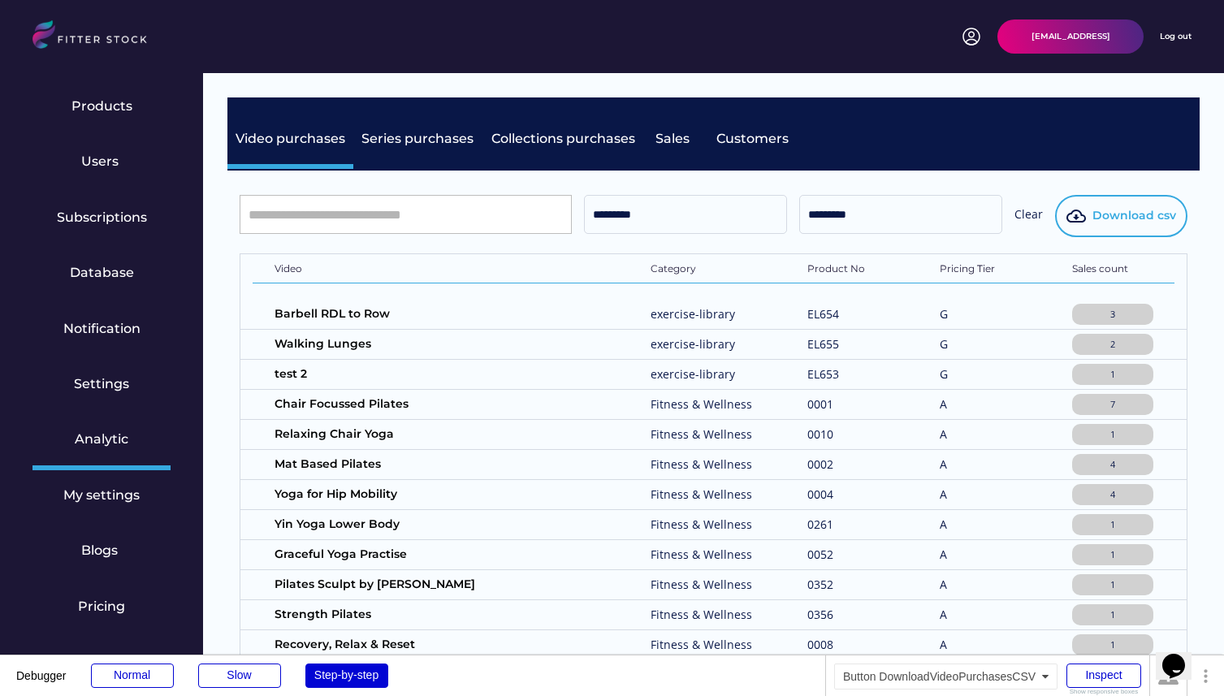
click at [1140, 209] on span "Download csv" at bounding box center [1134, 216] width 84 height 16
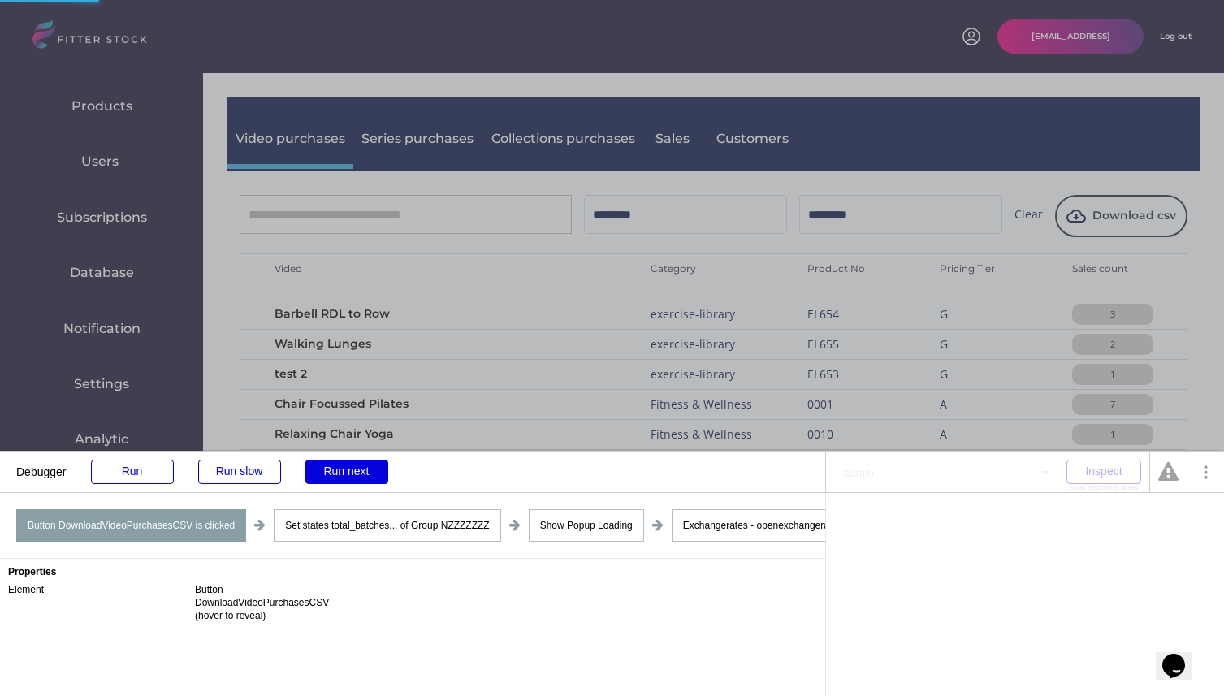
click at [354, 466] on div "Run next" at bounding box center [346, 472] width 83 height 24
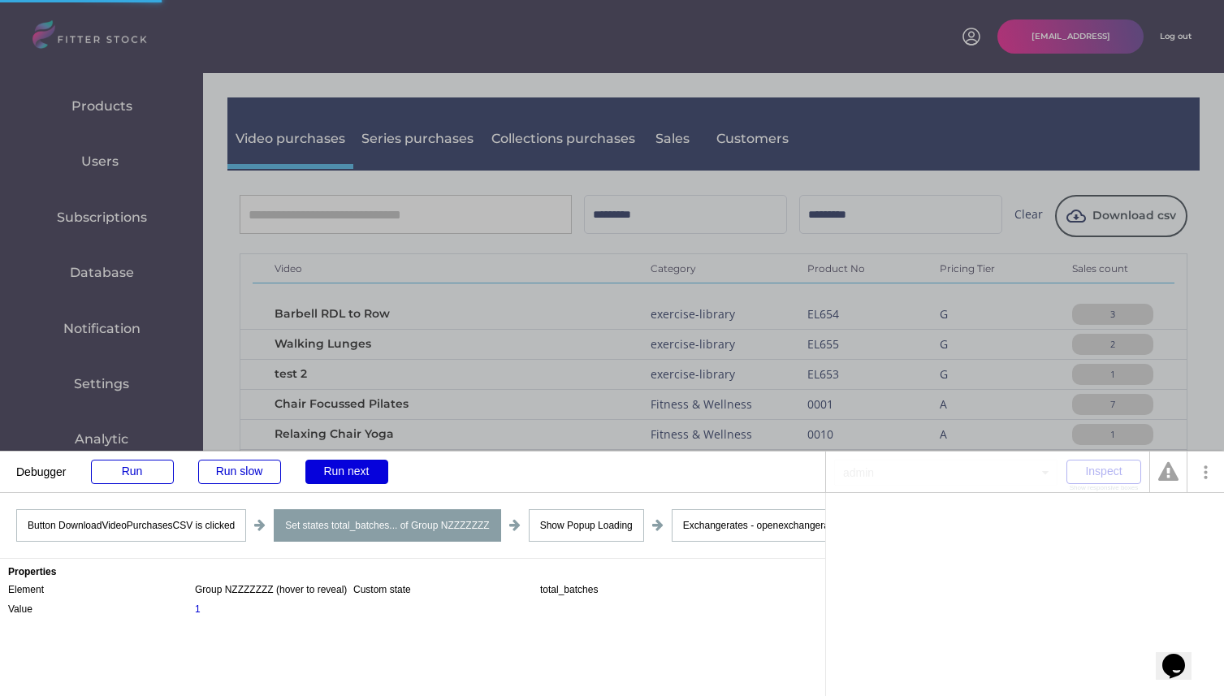
click at [354, 466] on div "Run next" at bounding box center [346, 472] width 83 height 24
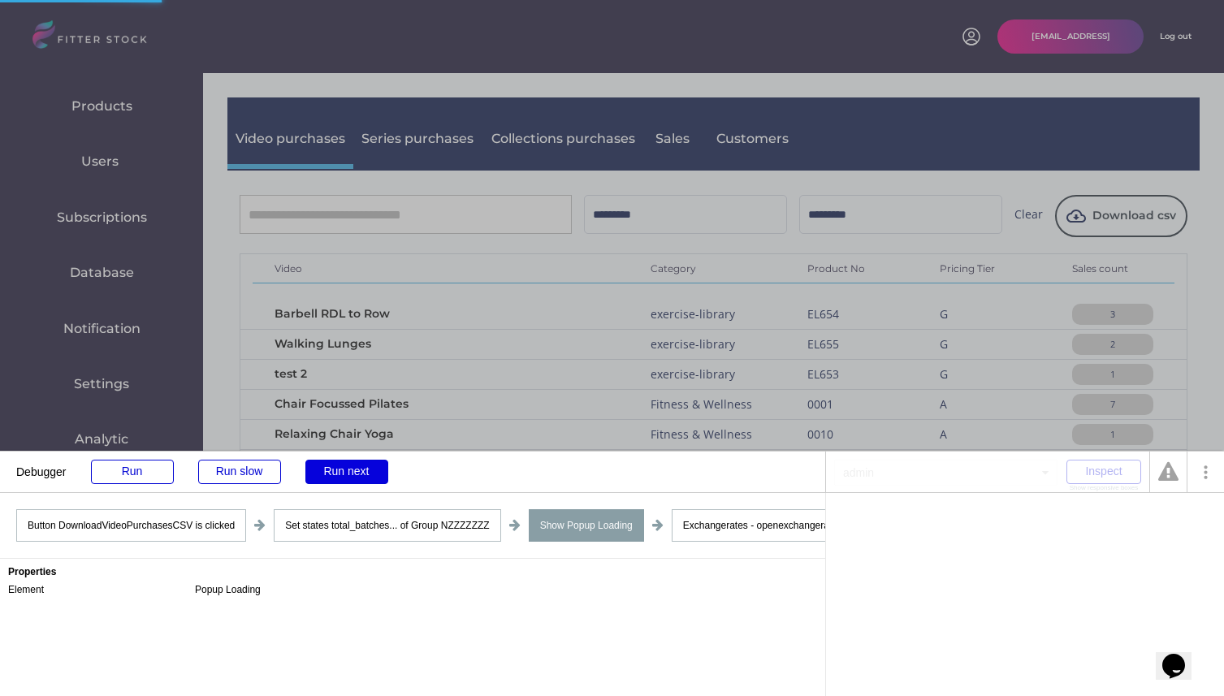
click at [354, 466] on div "Run next" at bounding box center [346, 472] width 83 height 24
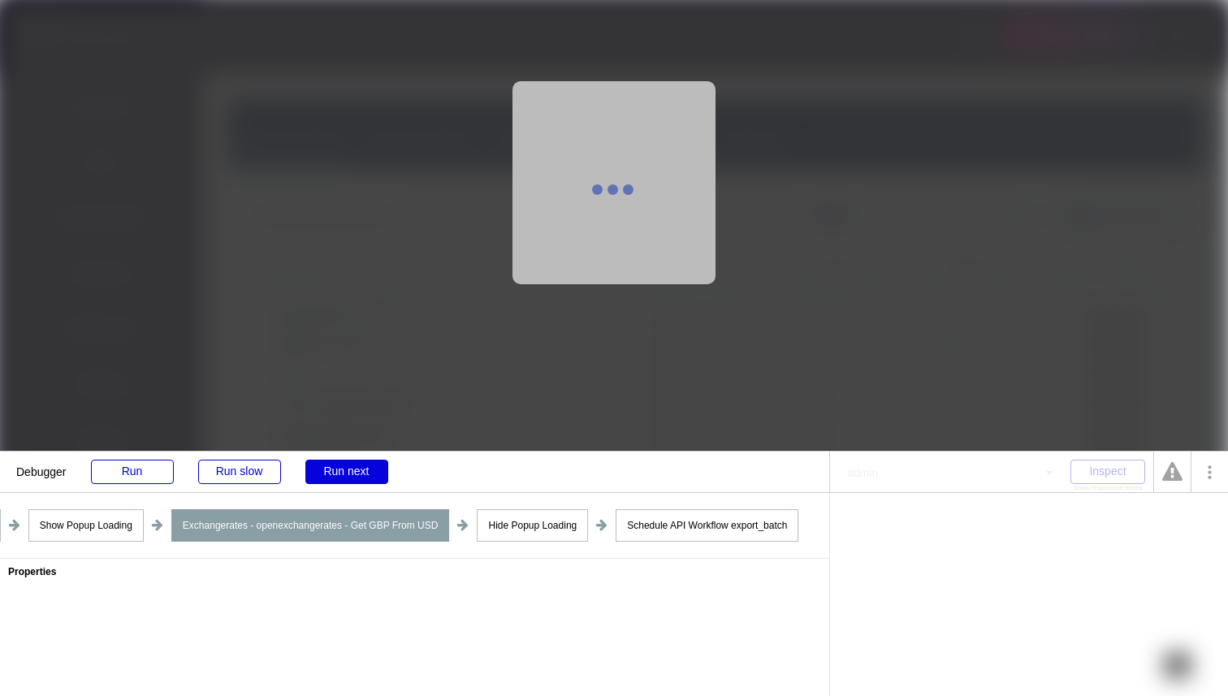
click at [354, 466] on div "Run next" at bounding box center [346, 472] width 83 height 24
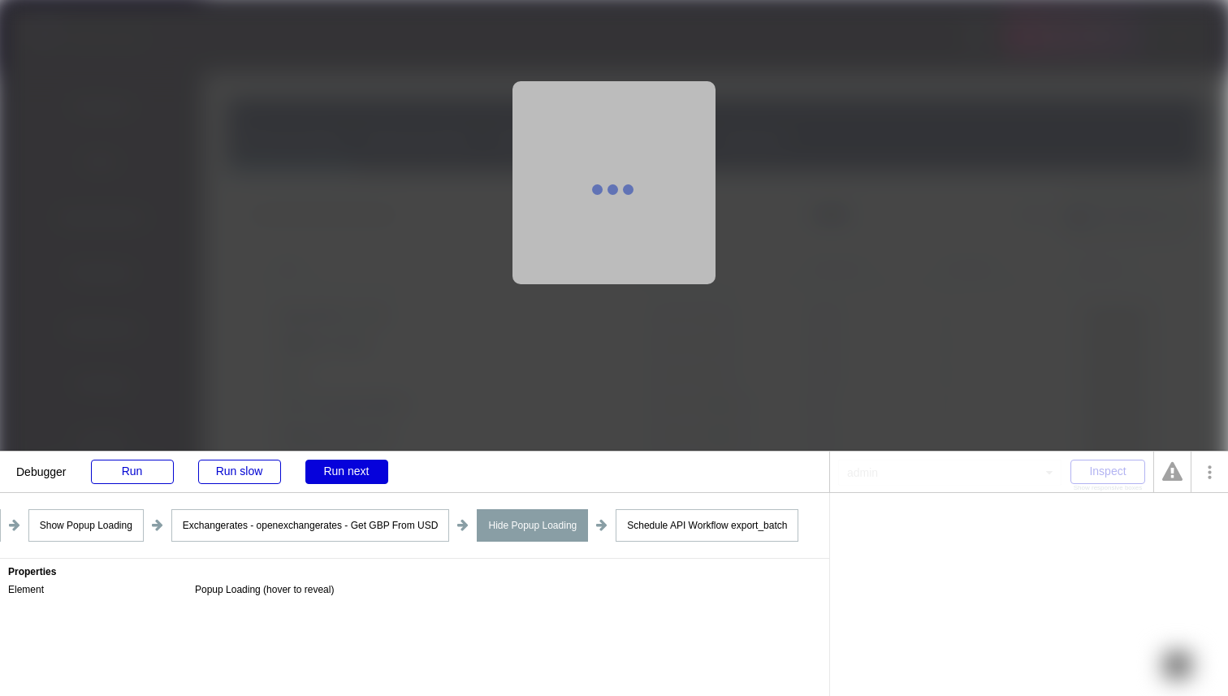
click at [354, 466] on div "Run next" at bounding box center [346, 472] width 83 height 24
